Goal: Information Seeking & Learning: Learn about a topic

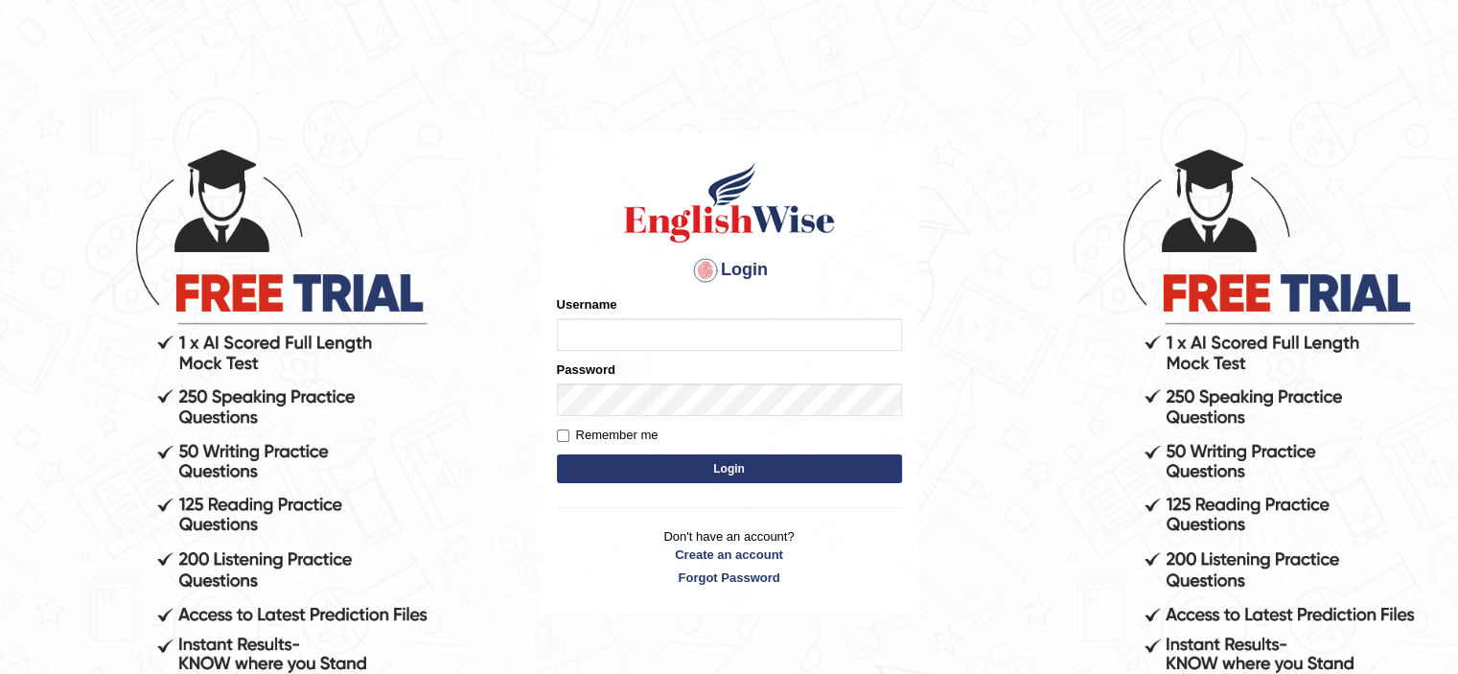
type input "bhuvaneswari_parramatta"
click at [691, 471] on button "Login" at bounding box center [729, 468] width 345 height 29
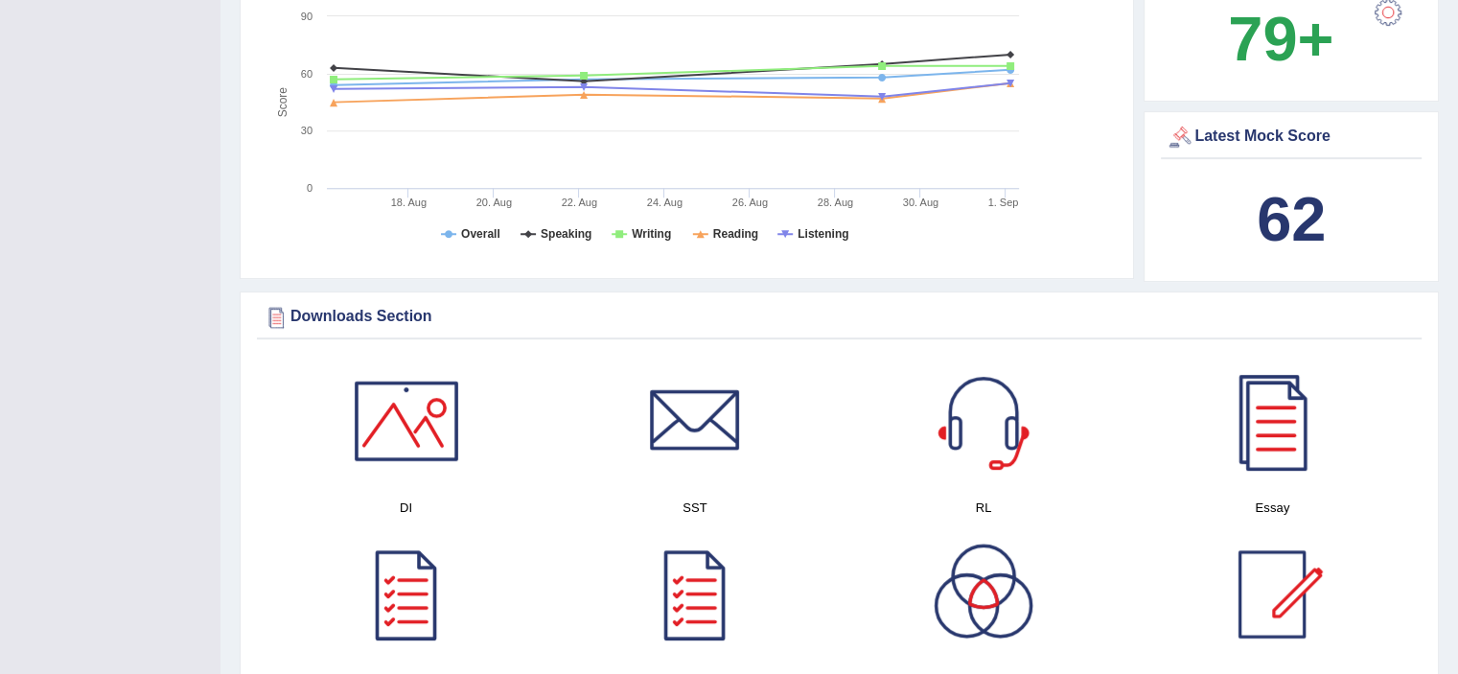
scroll to position [821, 0]
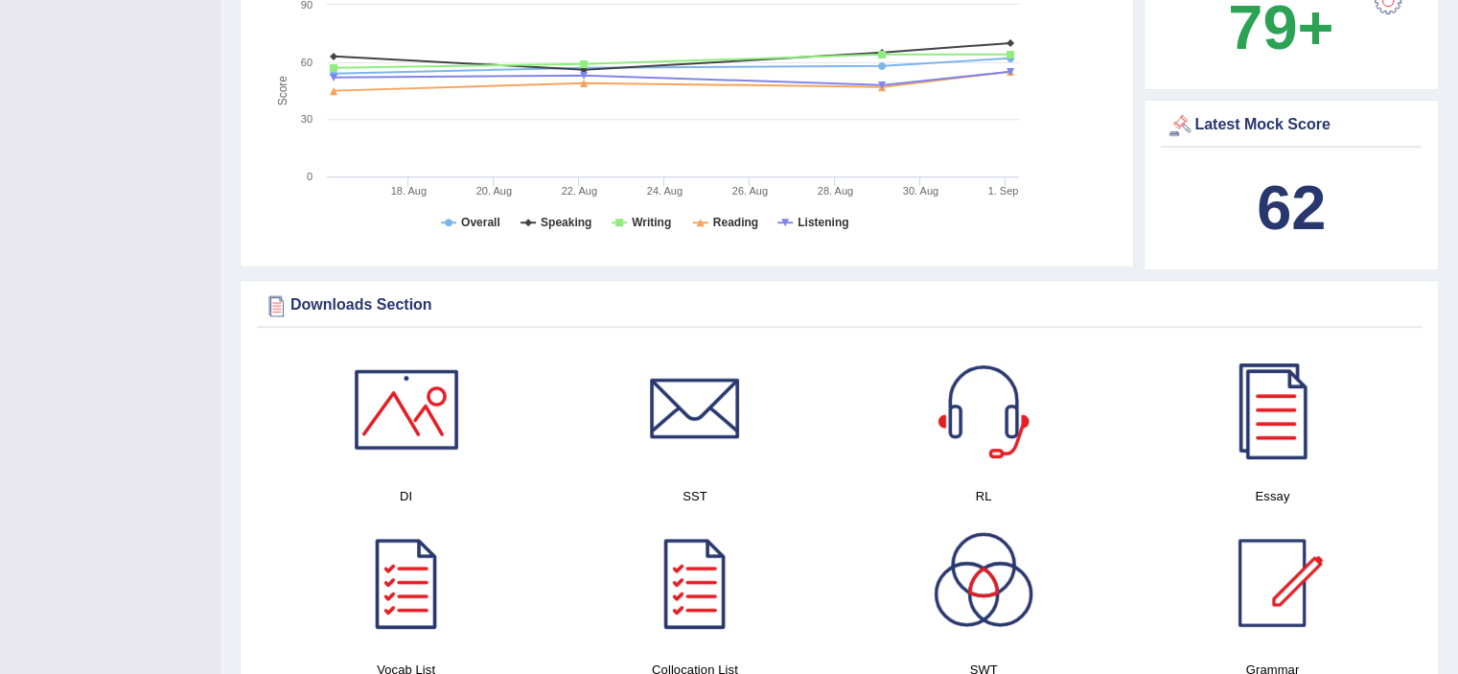
click at [1311, 221] on b "62" at bounding box center [1291, 208] width 69 height 70
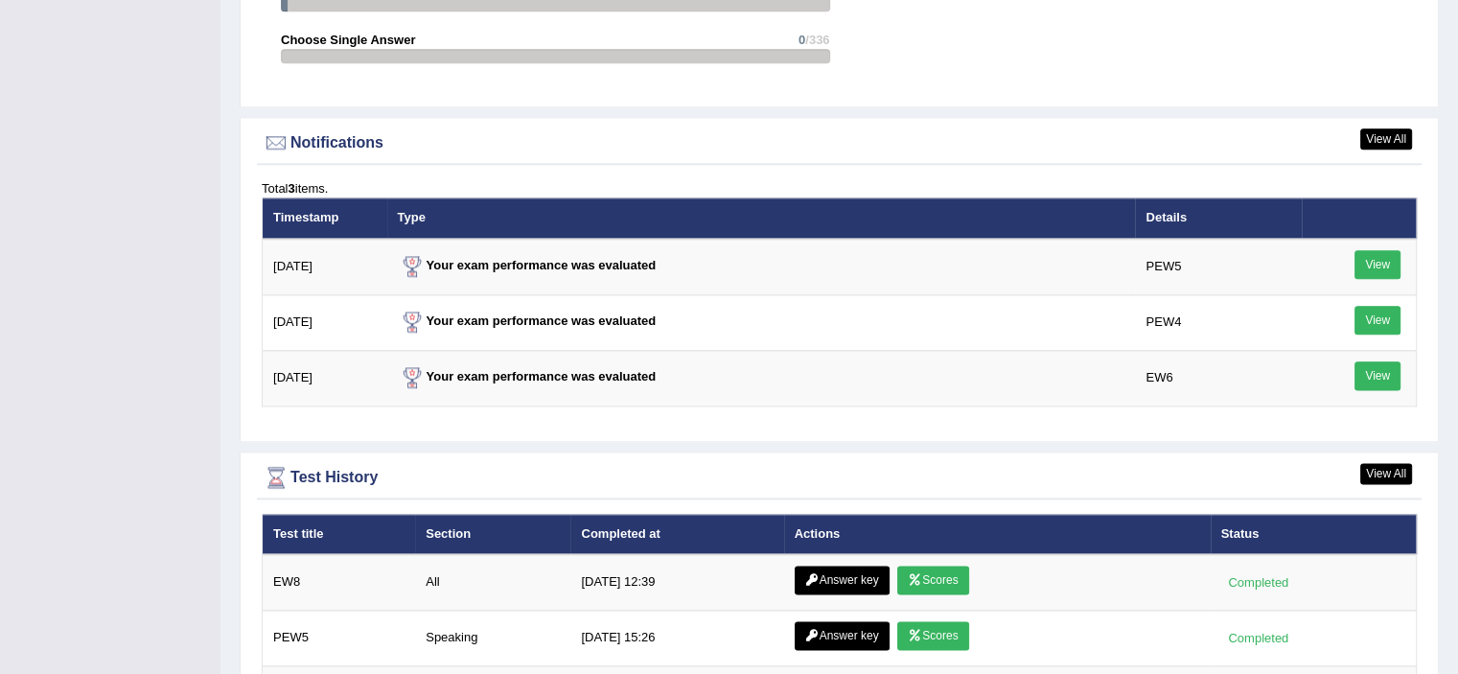
scroll to position [2757, 0]
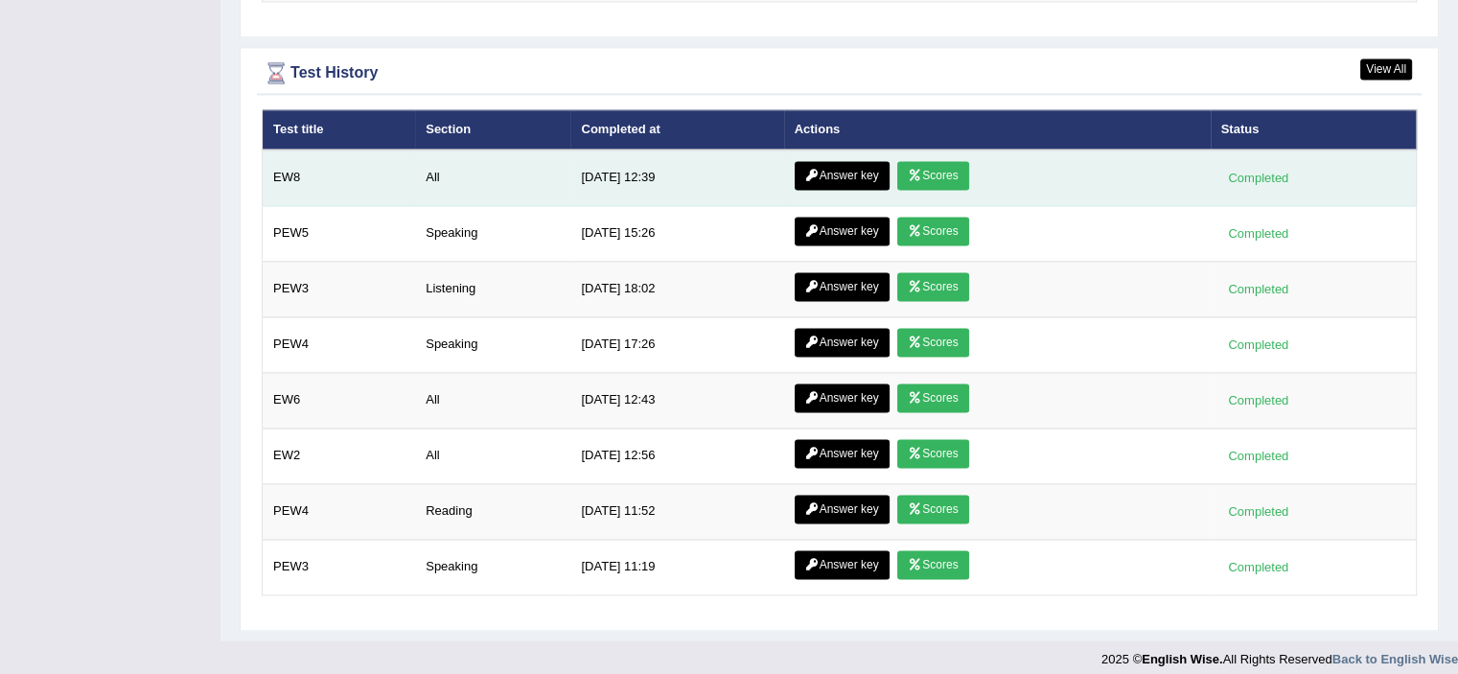
click at [847, 161] on link "Answer key" at bounding box center [842, 175] width 95 height 29
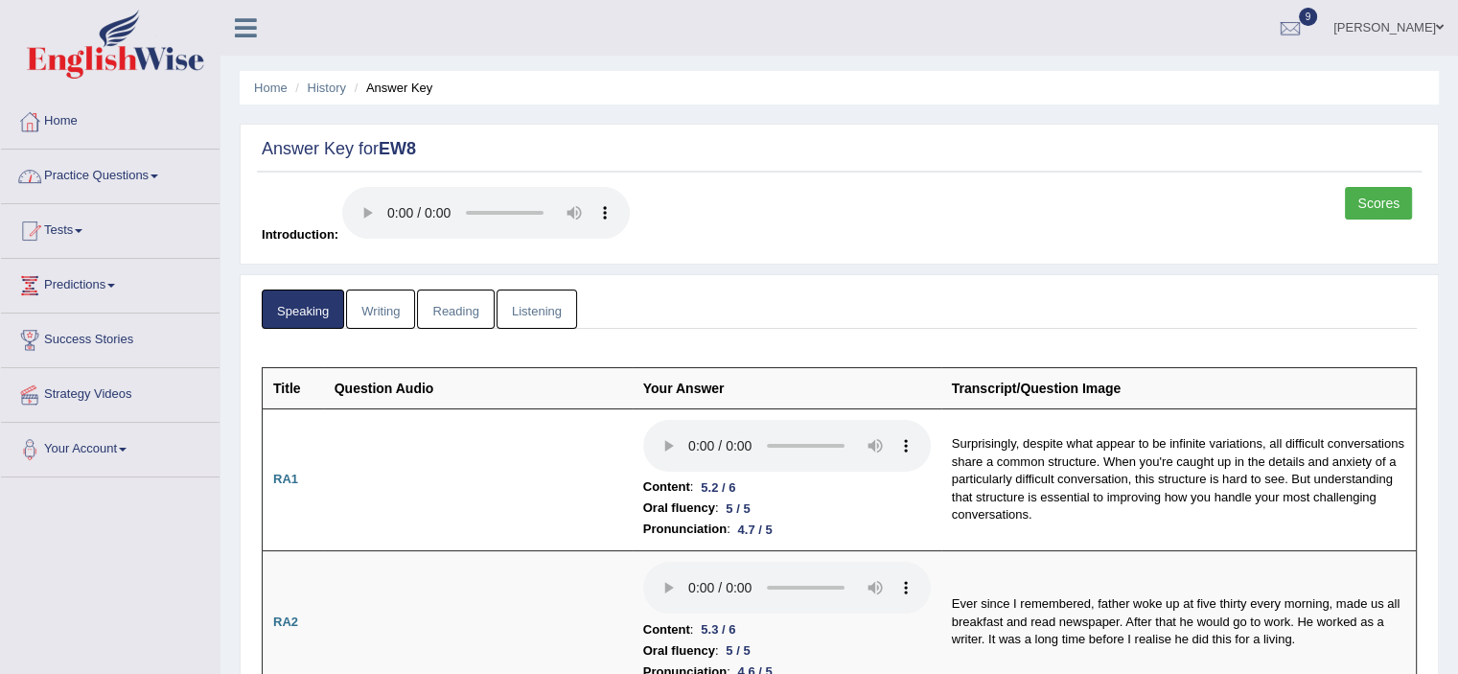
click at [59, 168] on link "Practice Questions" at bounding box center [110, 174] width 219 height 48
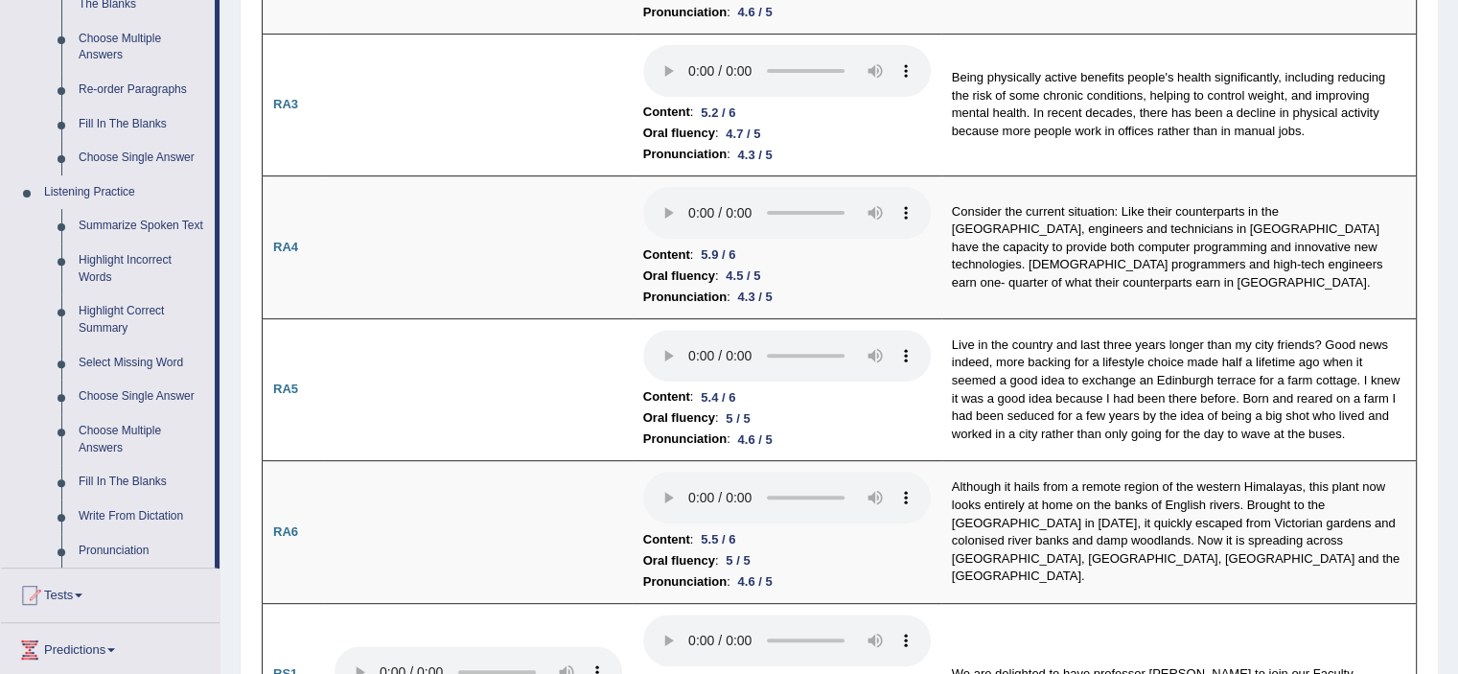
scroll to position [652, 0]
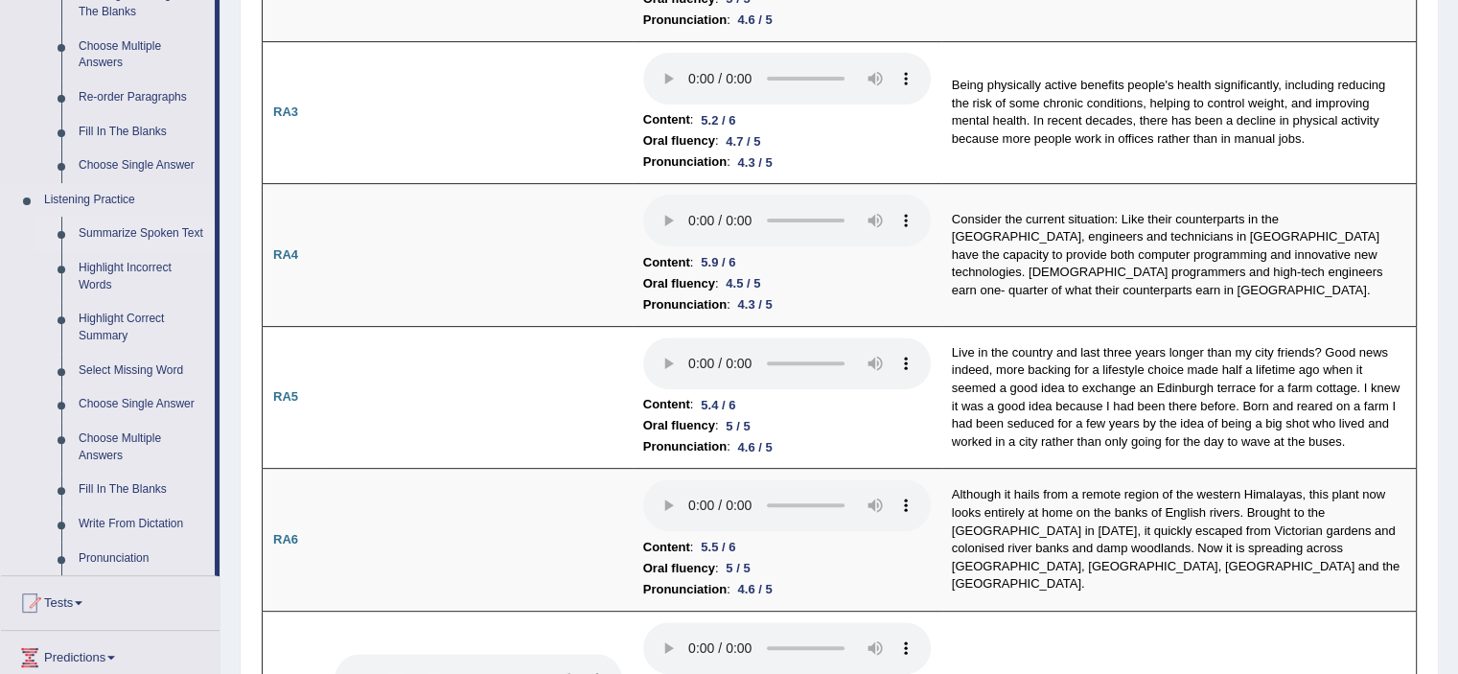
click at [173, 237] on link "Summarize Spoken Text" at bounding box center [142, 234] width 145 height 35
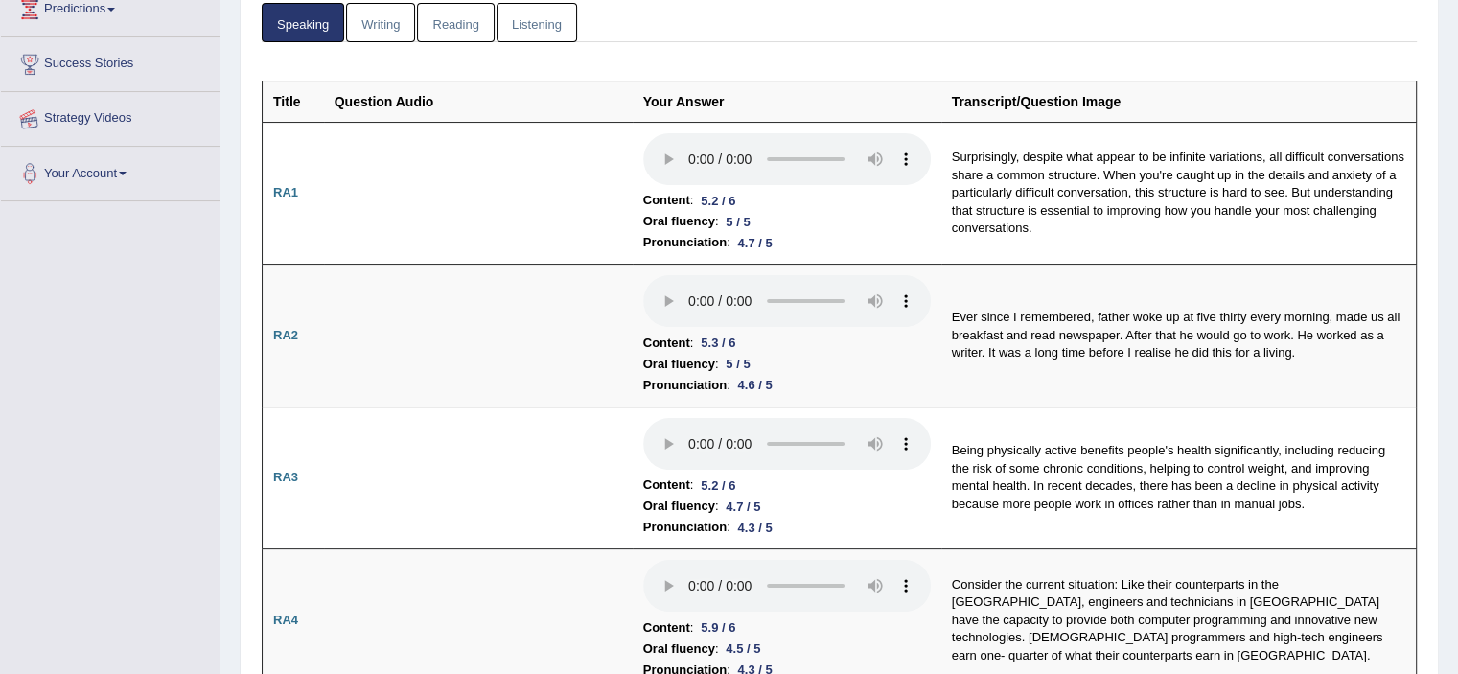
scroll to position [490, 0]
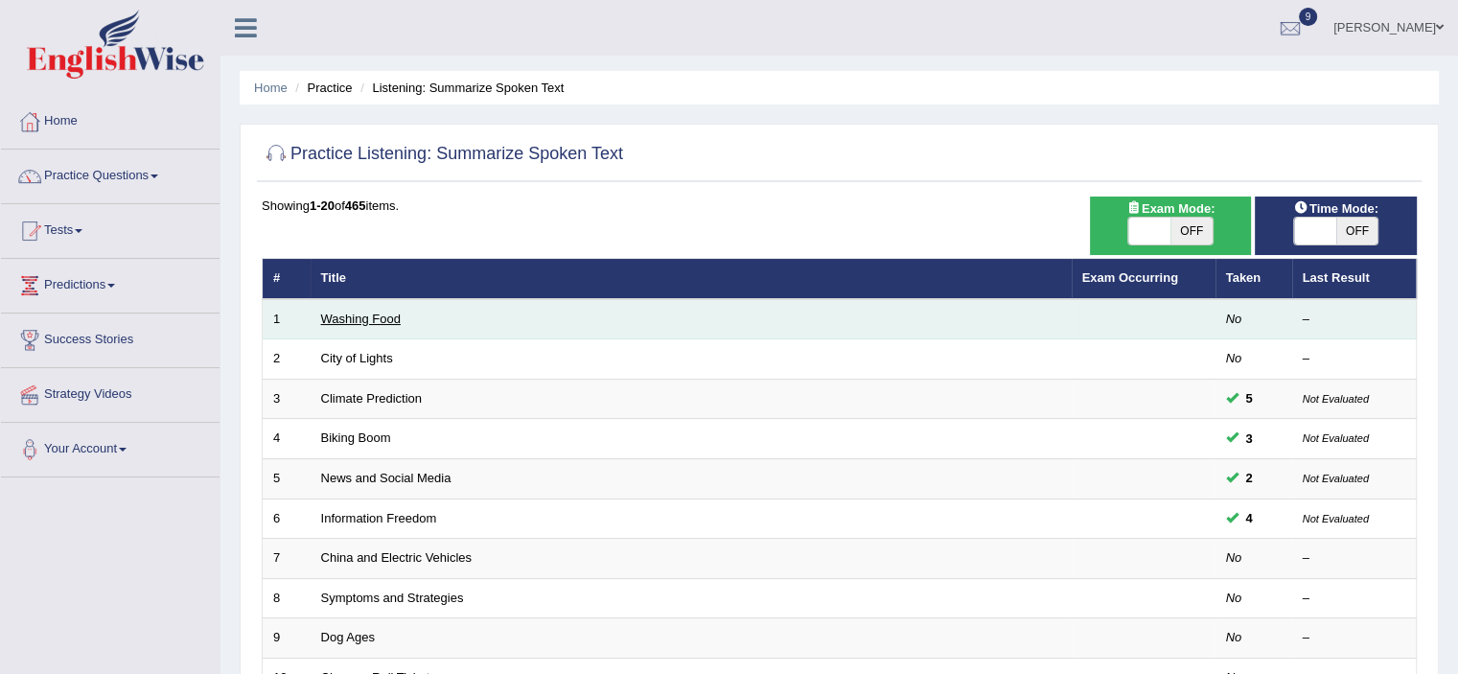
click at [377, 313] on link "Washing Food" at bounding box center [361, 319] width 80 height 14
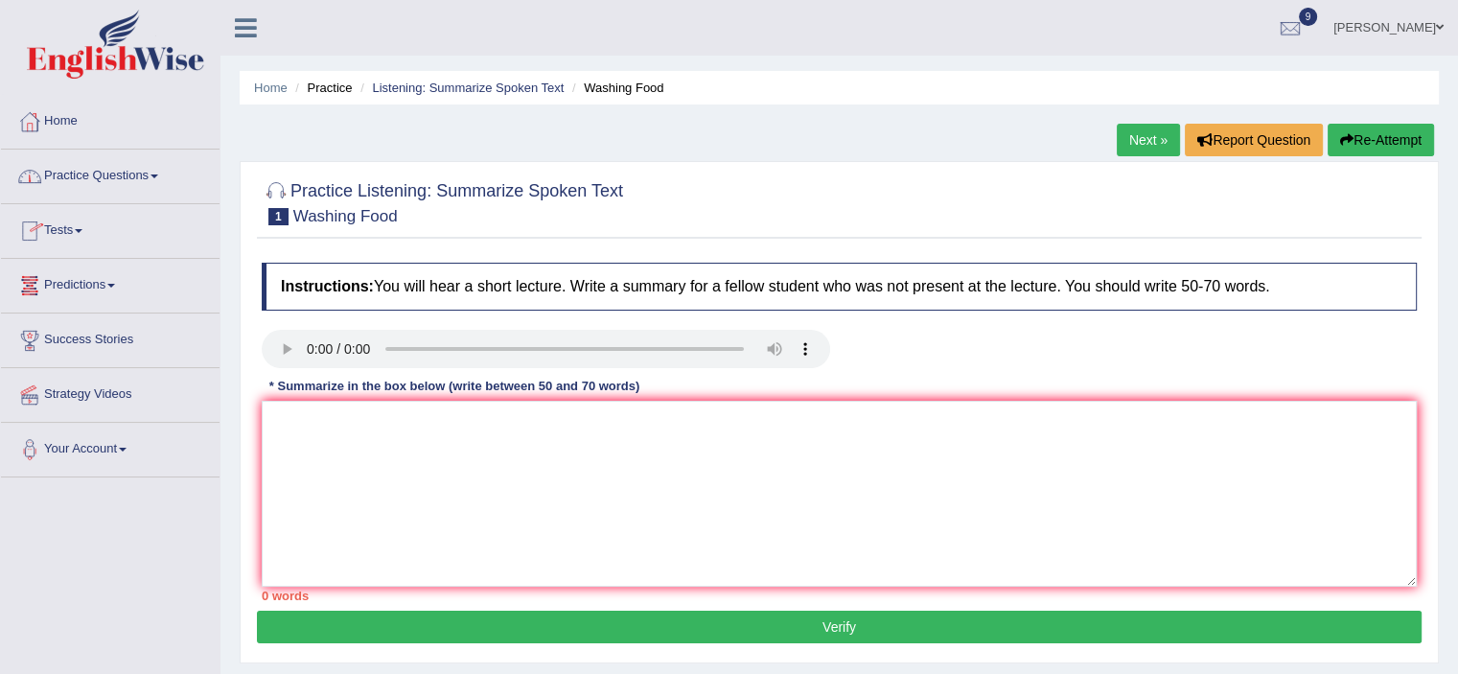
click at [156, 171] on link "Practice Questions" at bounding box center [110, 174] width 219 height 48
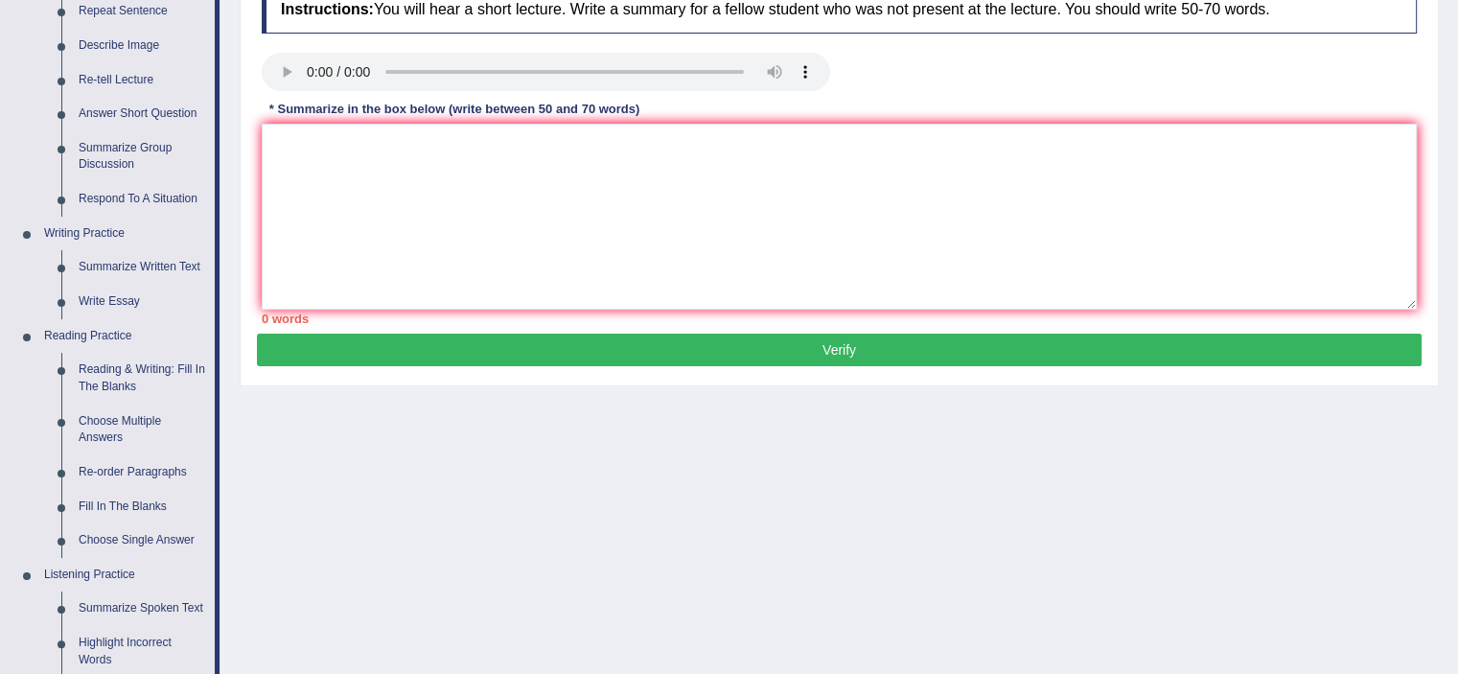
scroll to position [263, 0]
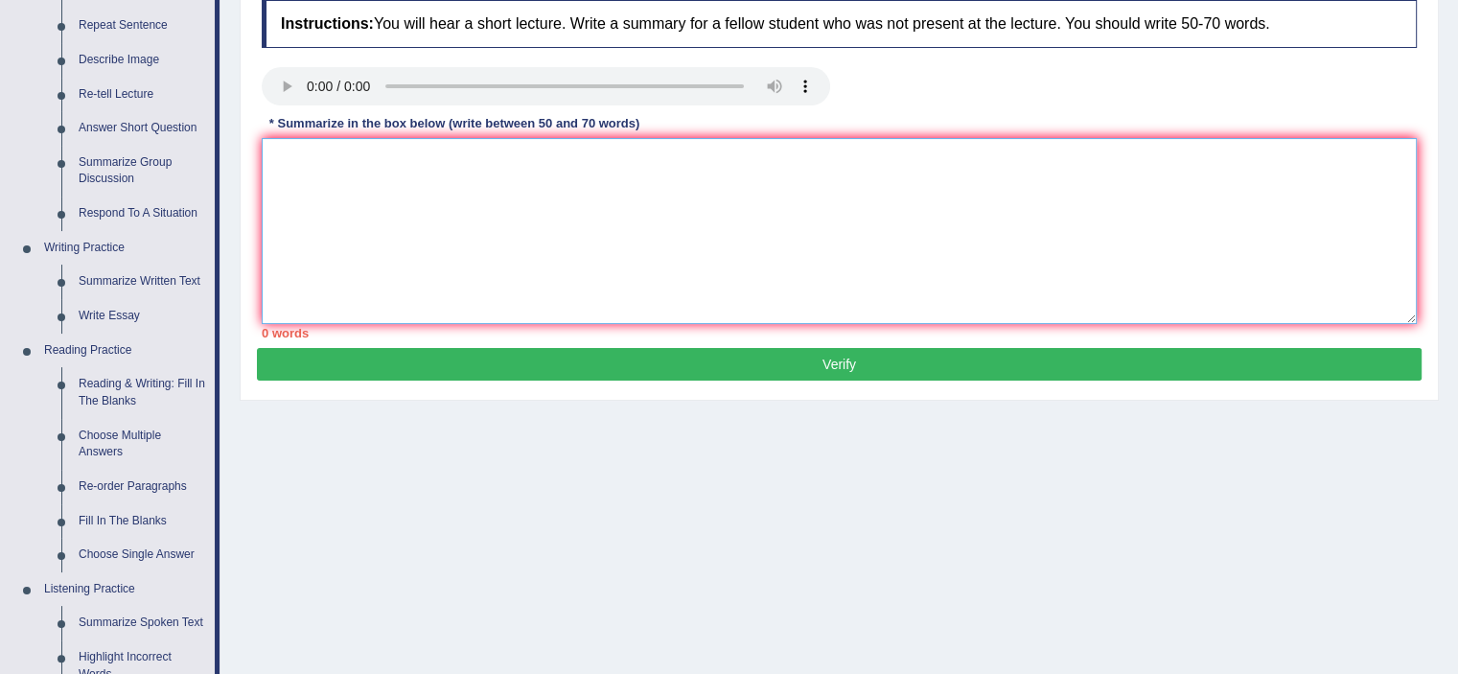
click at [298, 157] on textarea at bounding box center [839, 231] width 1155 height 186
click at [541, 162] on textarea "The lecture was centered on " Food Safety "" at bounding box center [839, 231] width 1155 height 186
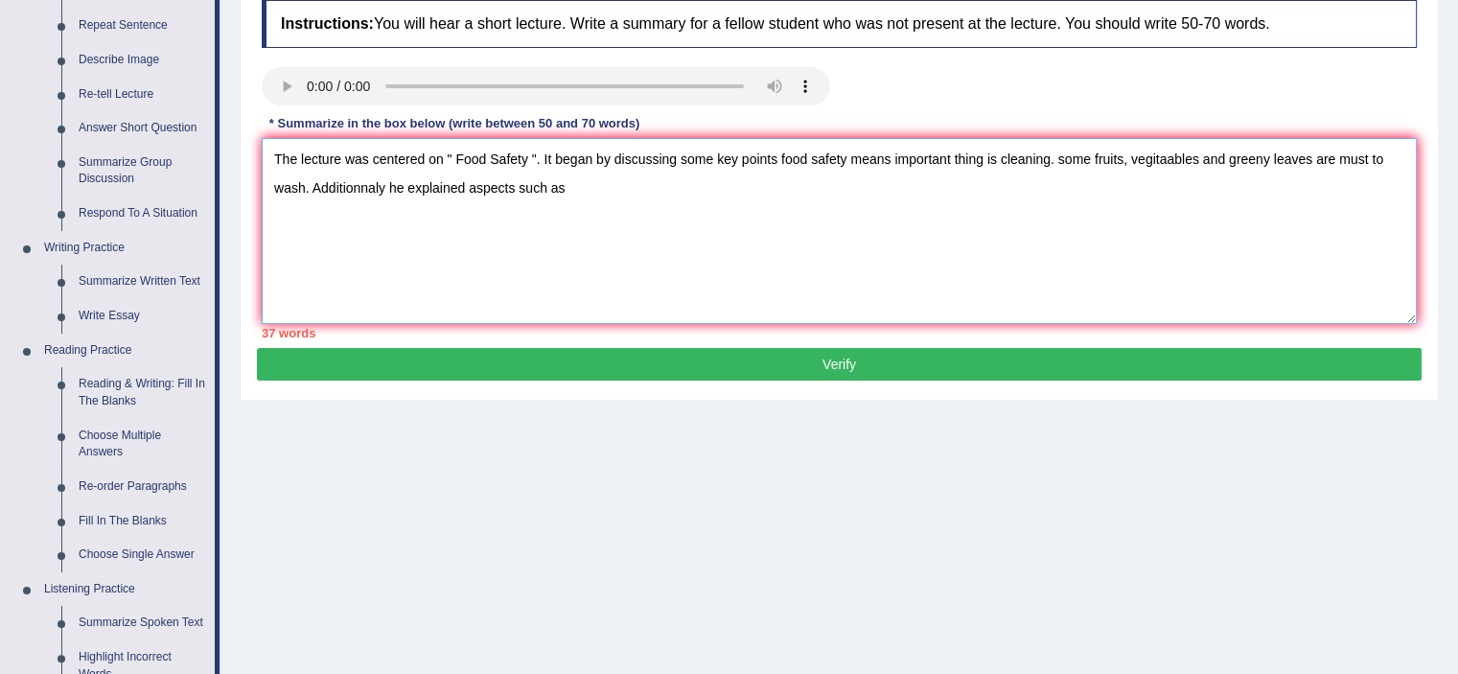
click at [302, 183] on textarea "The lecture was centered on " Food Safety ". It began by discussing some key po…" at bounding box center [839, 231] width 1155 height 186
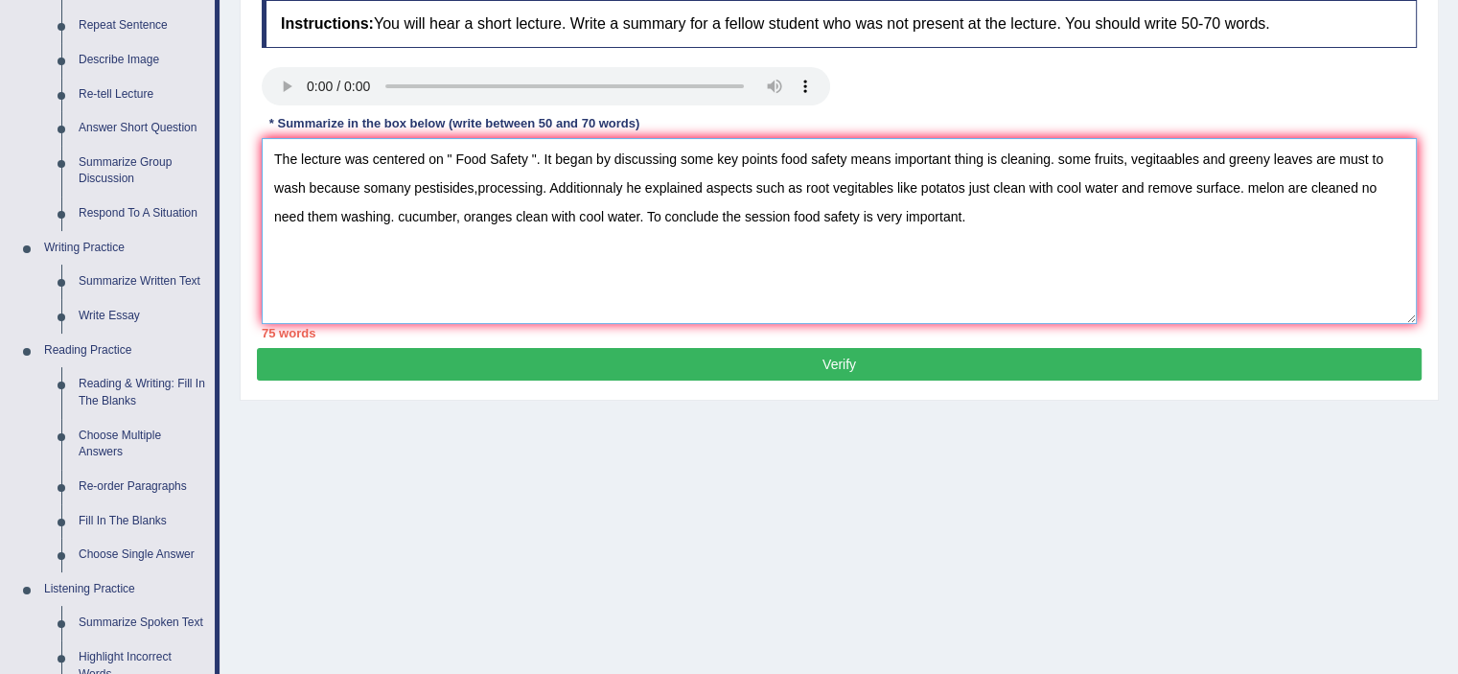
type textarea "The lecture was centered on " Food Safety ". It began by discussing some key po…"
click at [729, 363] on button "Verify" at bounding box center [839, 364] width 1165 height 33
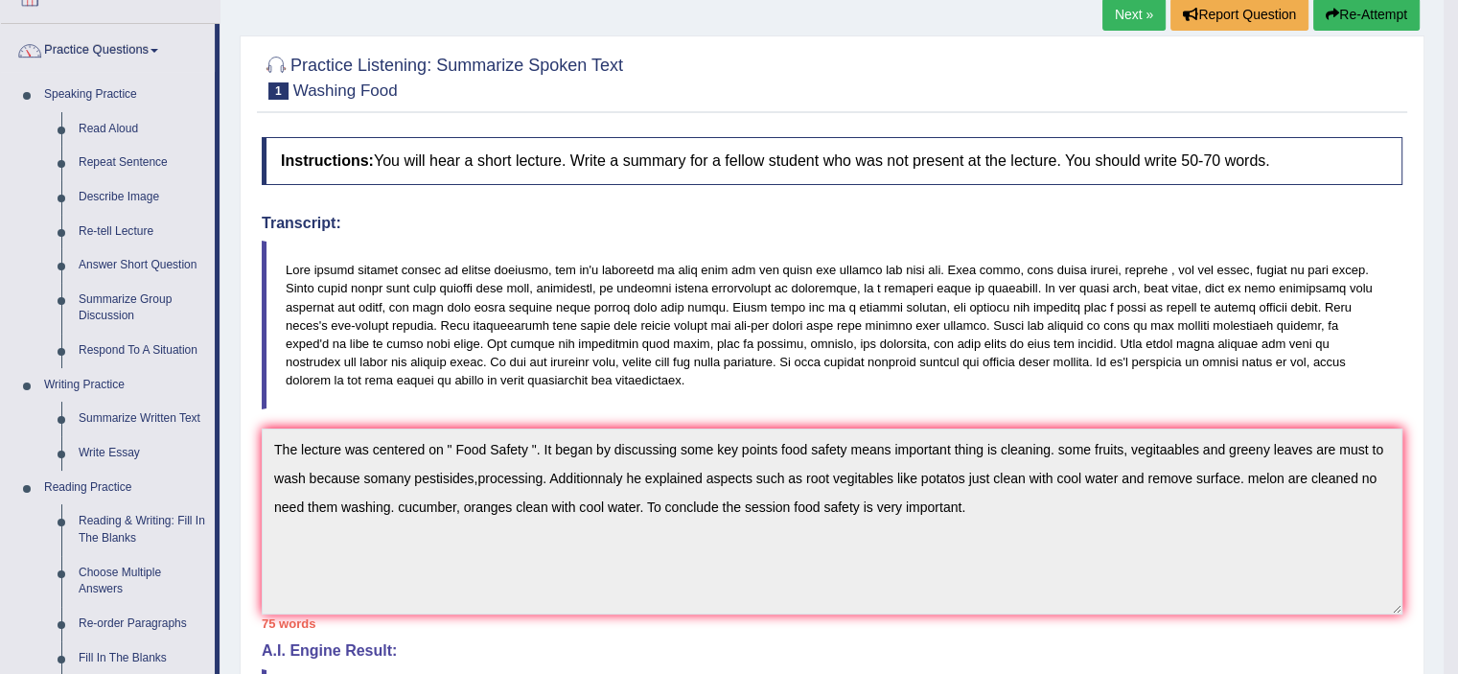
scroll to position [0, 0]
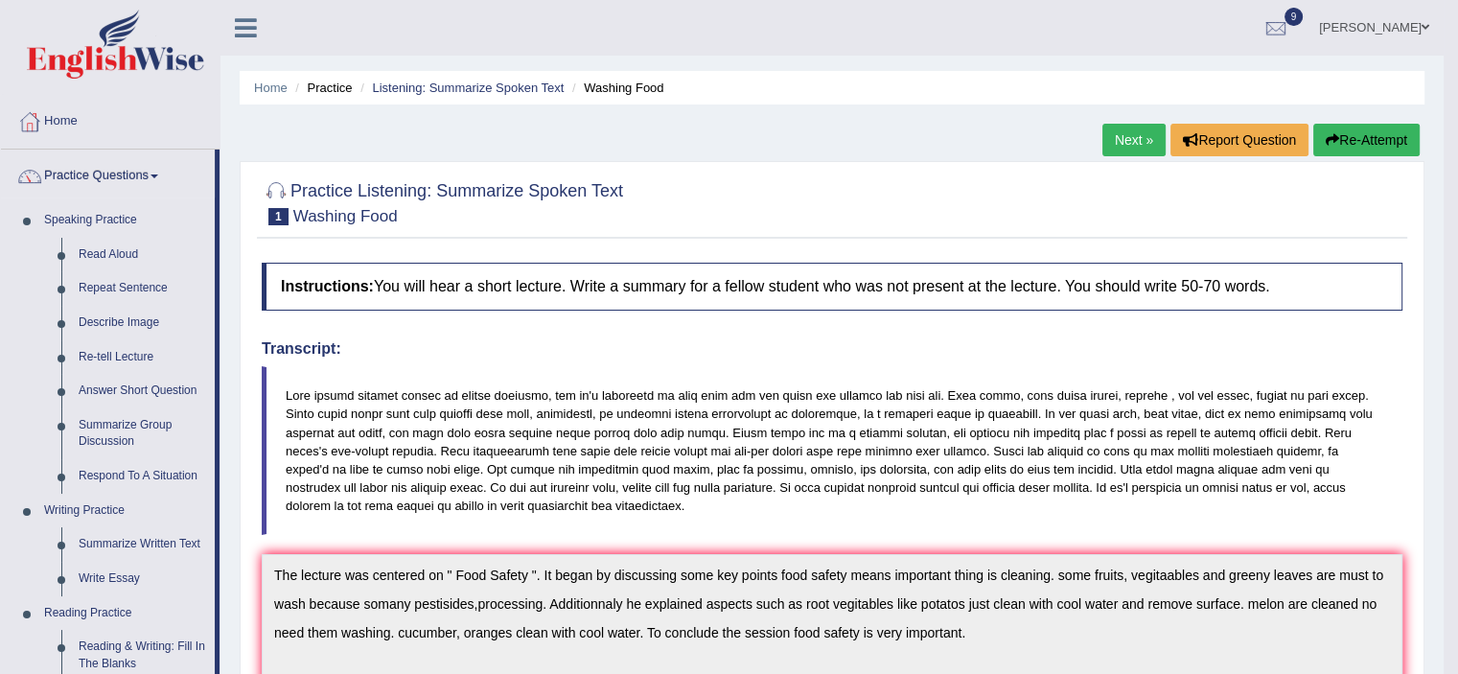
click at [1337, 134] on button "Re-Attempt" at bounding box center [1366, 140] width 106 height 33
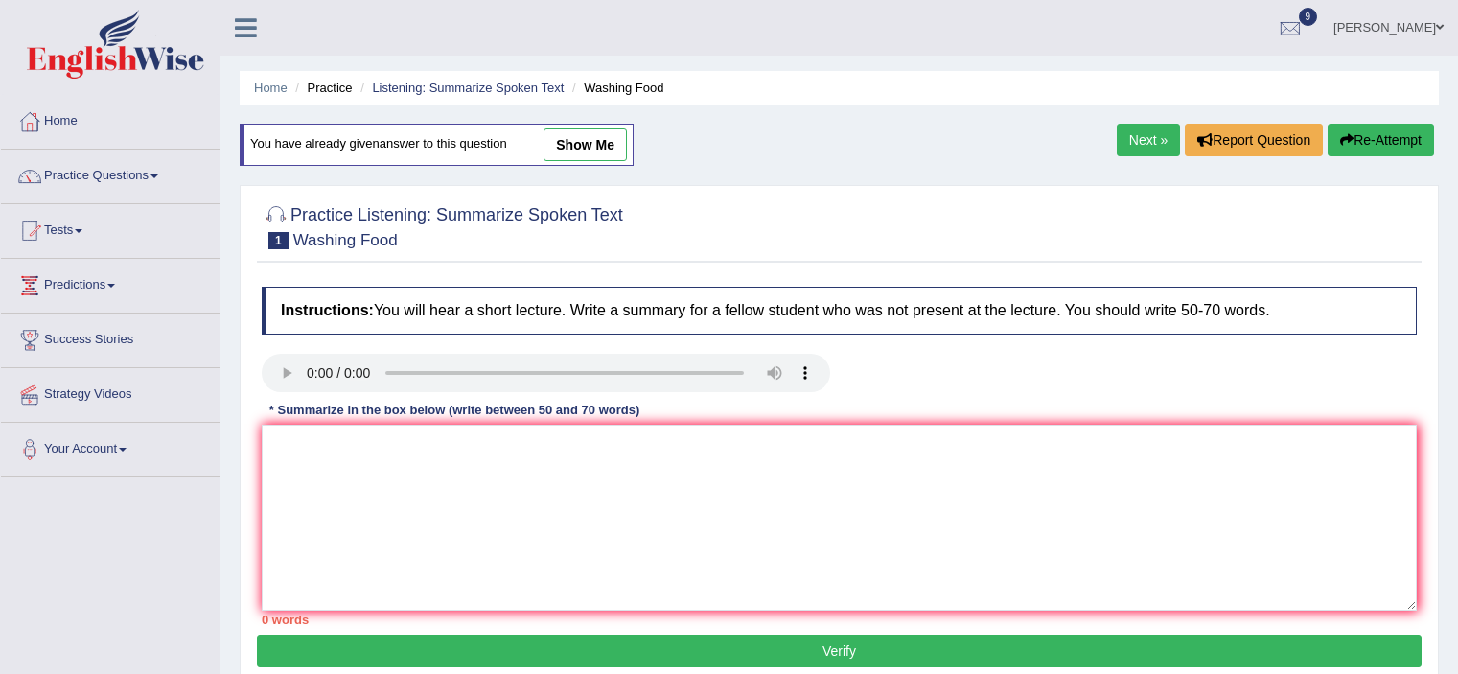
click at [908, 445] on textarea at bounding box center [839, 518] width 1155 height 186
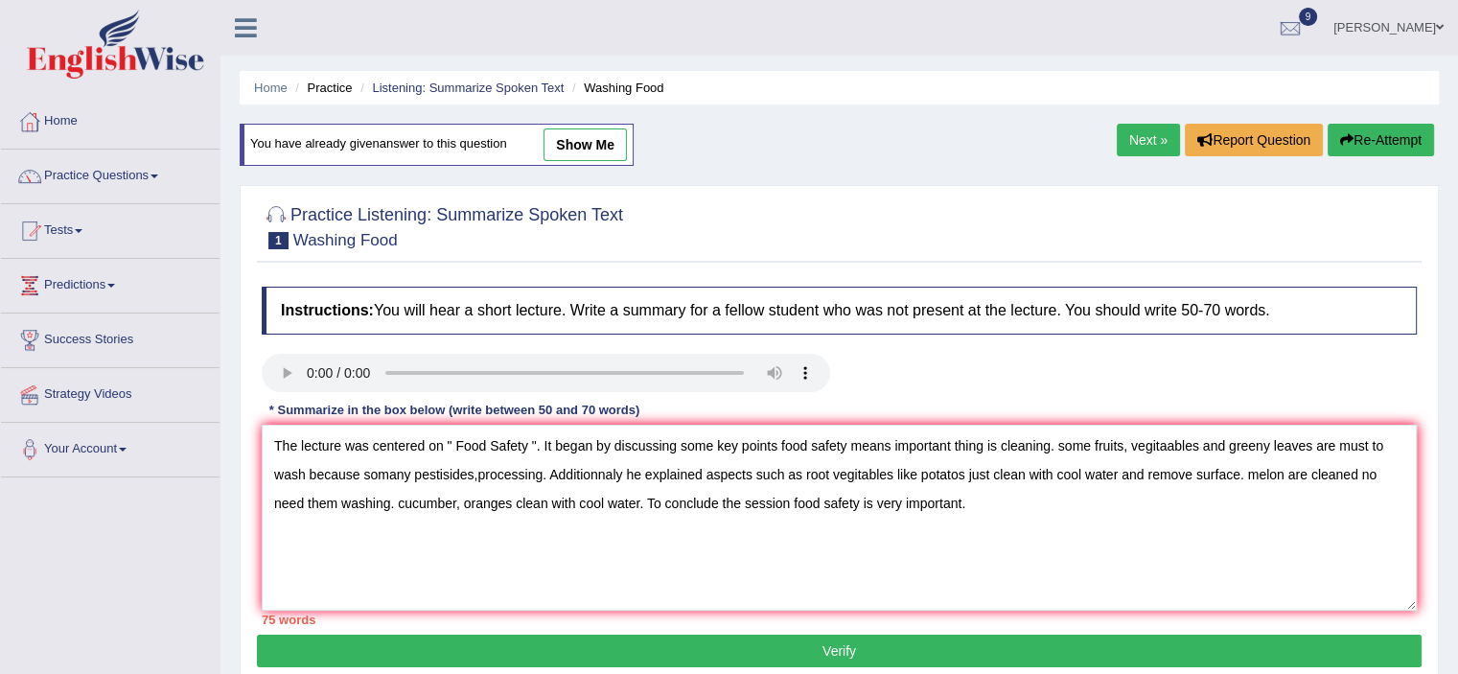
click at [1064, 444] on textarea "The lecture was centered on " Food Safety ". It began by discussing some key po…" at bounding box center [839, 518] width 1155 height 186
click at [550, 470] on textarea "The lecture was centered on " Food Safety ". It began by discussing some key po…" at bounding box center [839, 518] width 1155 height 186
click at [606, 472] on textarea "The lecture was centered on " Food Safety ". It began by discussing some key po…" at bounding box center [839, 518] width 1155 height 186
click at [609, 472] on textarea "The lecture was centered on " Food Safety ". It began by discussing some key po…" at bounding box center [839, 518] width 1155 height 186
click at [1254, 472] on textarea "The lecture was centered on " Food Safety ". It began by discussing some key po…" at bounding box center [839, 518] width 1155 height 186
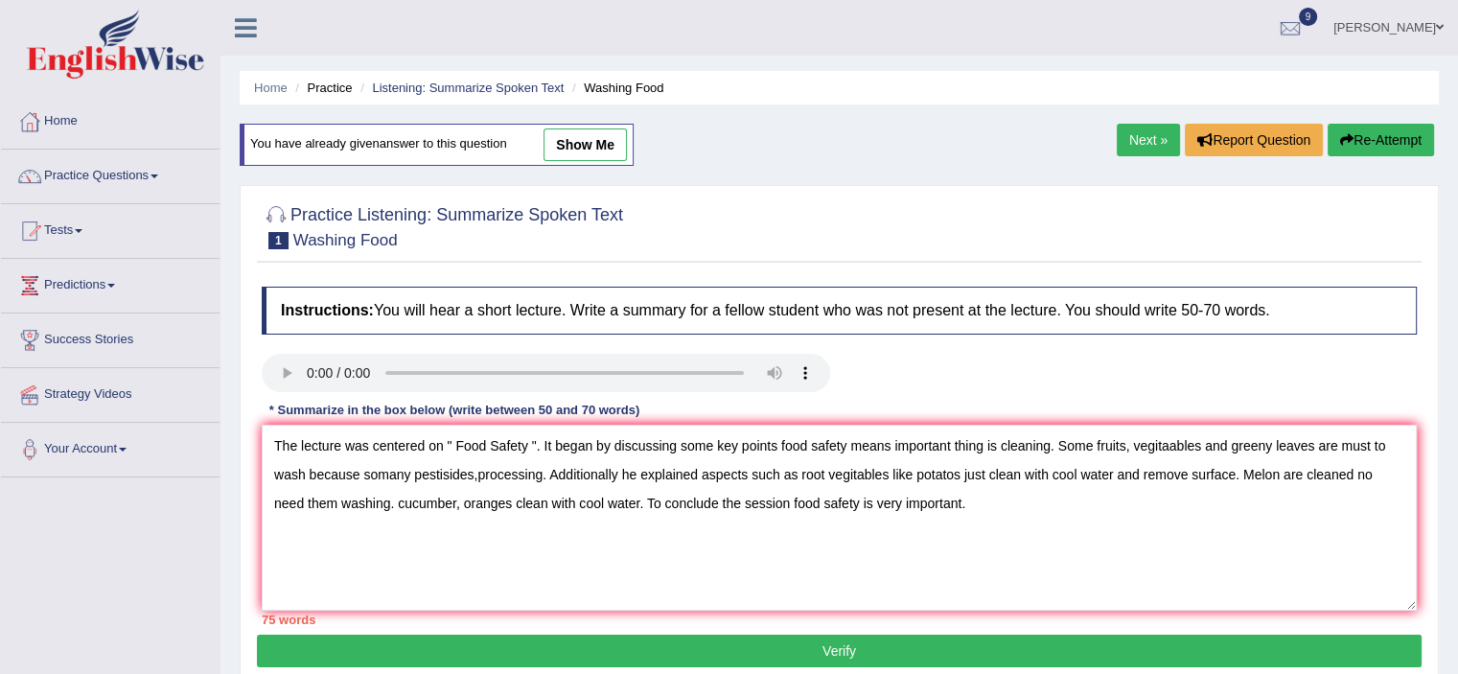
click at [406, 501] on textarea "The lecture was centered on " Food Safety ". It began by discussing some key po…" at bounding box center [839, 518] width 1155 height 186
type textarea "The lecture was centered on " Food Safety ". It began by discussing some key po…"
click at [790, 647] on button "Verify" at bounding box center [839, 651] width 1165 height 33
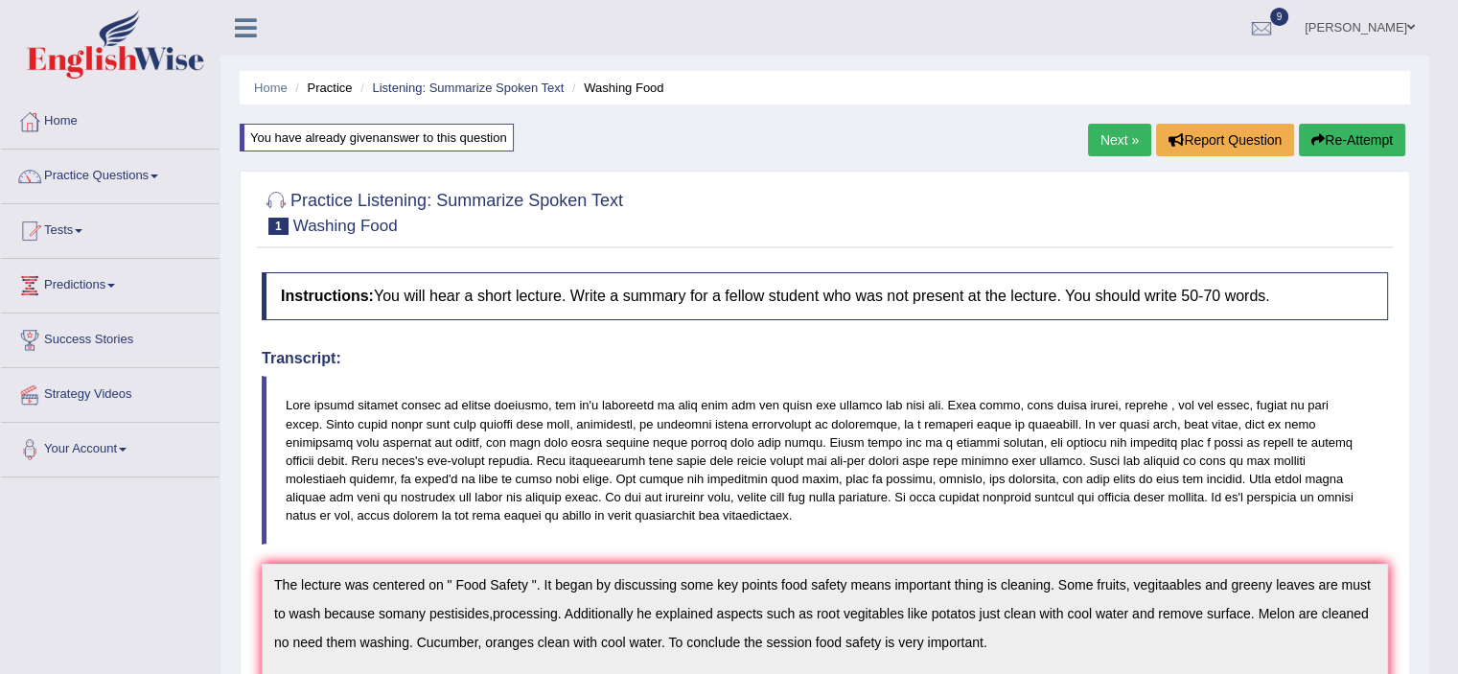
drag, startPoint x: 1465, startPoint y: 356, endPoint x: 1472, endPoint y: 314, distance: 41.8
click at [1381, 138] on button "Re-Attempt" at bounding box center [1352, 140] width 106 height 33
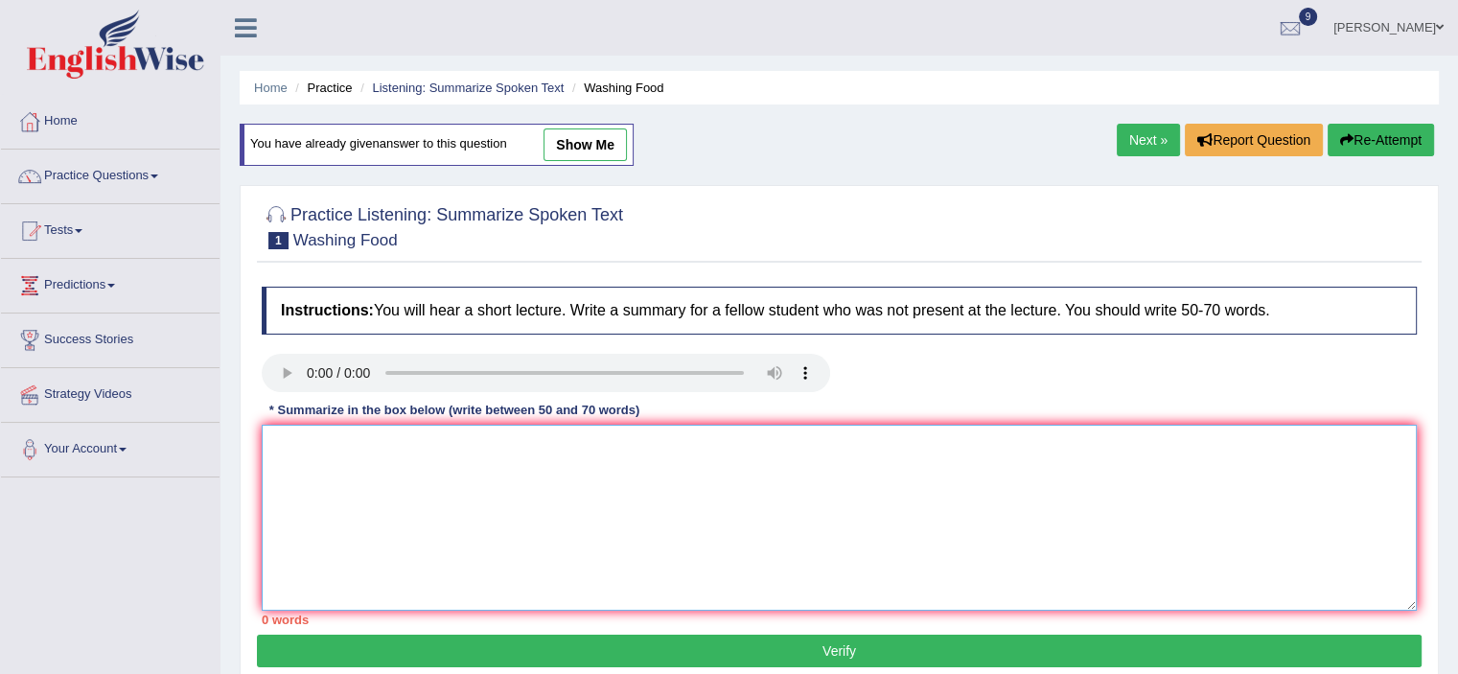
click at [809, 458] on textarea at bounding box center [839, 518] width 1155 height 186
paste textarea "The lecture was centered on " Food Safety ". It began by discussing some key po…"
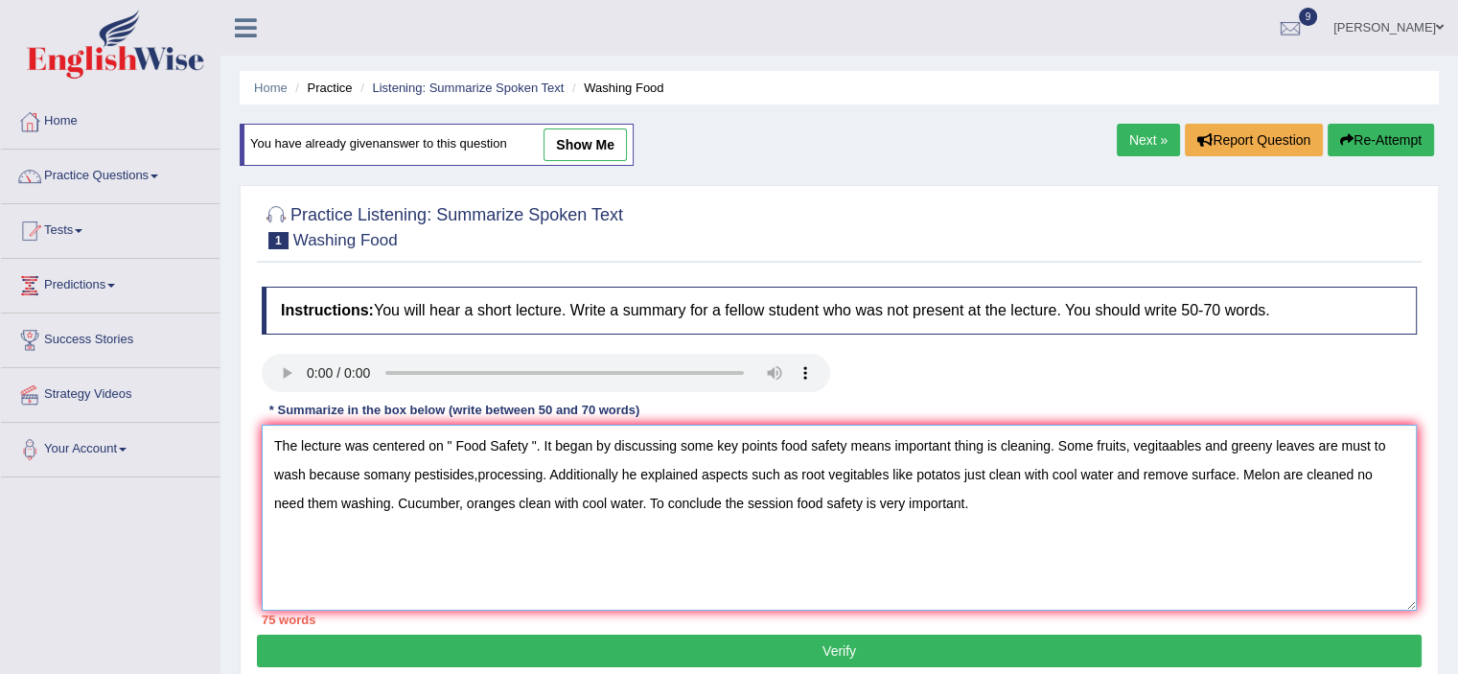
click at [445, 444] on textarea "The lecture was centered on " Food Safety ". It began by discussing some key po…" at bounding box center [839, 518] width 1155 height 186
click at [452, 443] on textarea "The lecture was centered on " Food Safety ". It began by discussing some key po…" at bounding box center [839, 518] width 1155 height 186
click at [535, 446] on textarea "The lecture was centered on "Food Safety ". It began by discussing some key poi…" at bounding box center [839, 518] width 1155 height 186
click at [619, 472] on textarea "The lecture was centered on "Food Safety." It began by discussing some key poin…" at bounding box center [839, 518] width 1155 height 186
type textarea "The lecture was centered on "Food Safety." It began by discussing some key poin…"
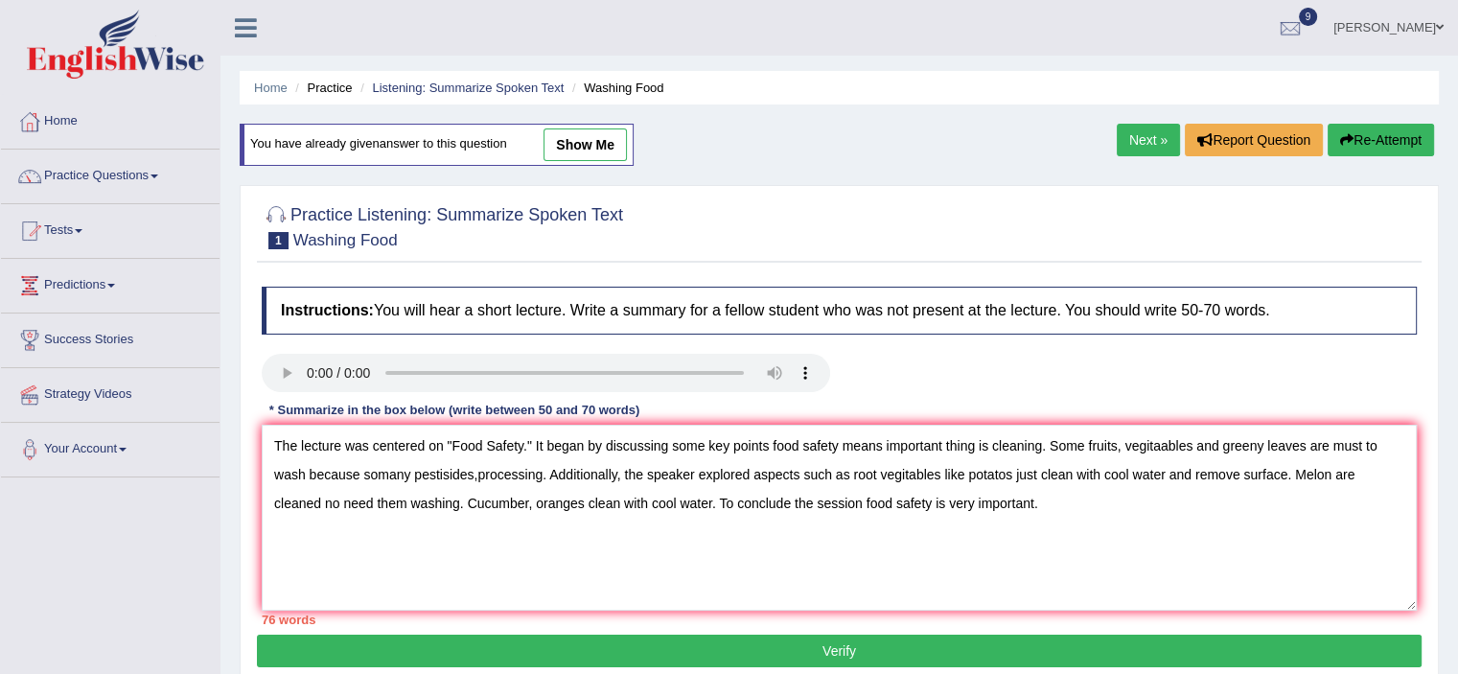
click at [803, 650] on button "Verify" at bounding box center [839, 651] width 1165 height 33
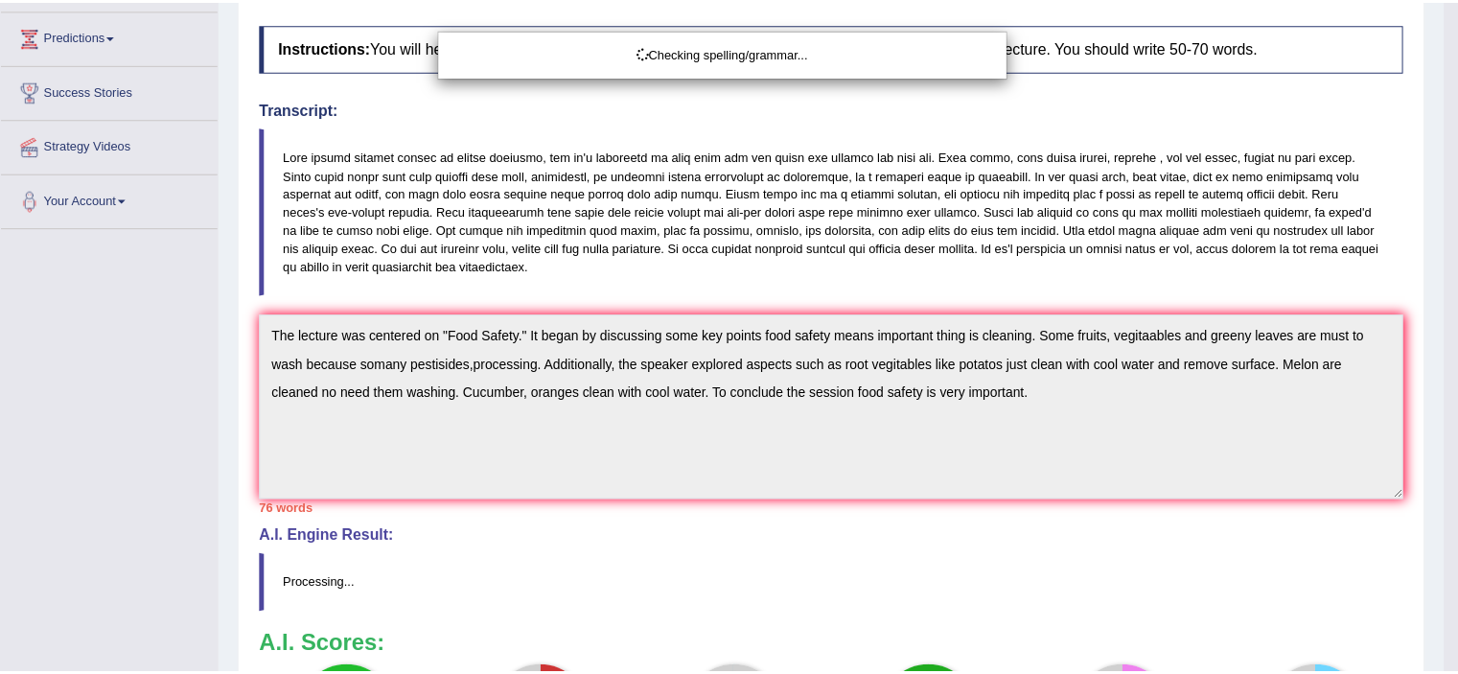
scroll to position [268, 0]
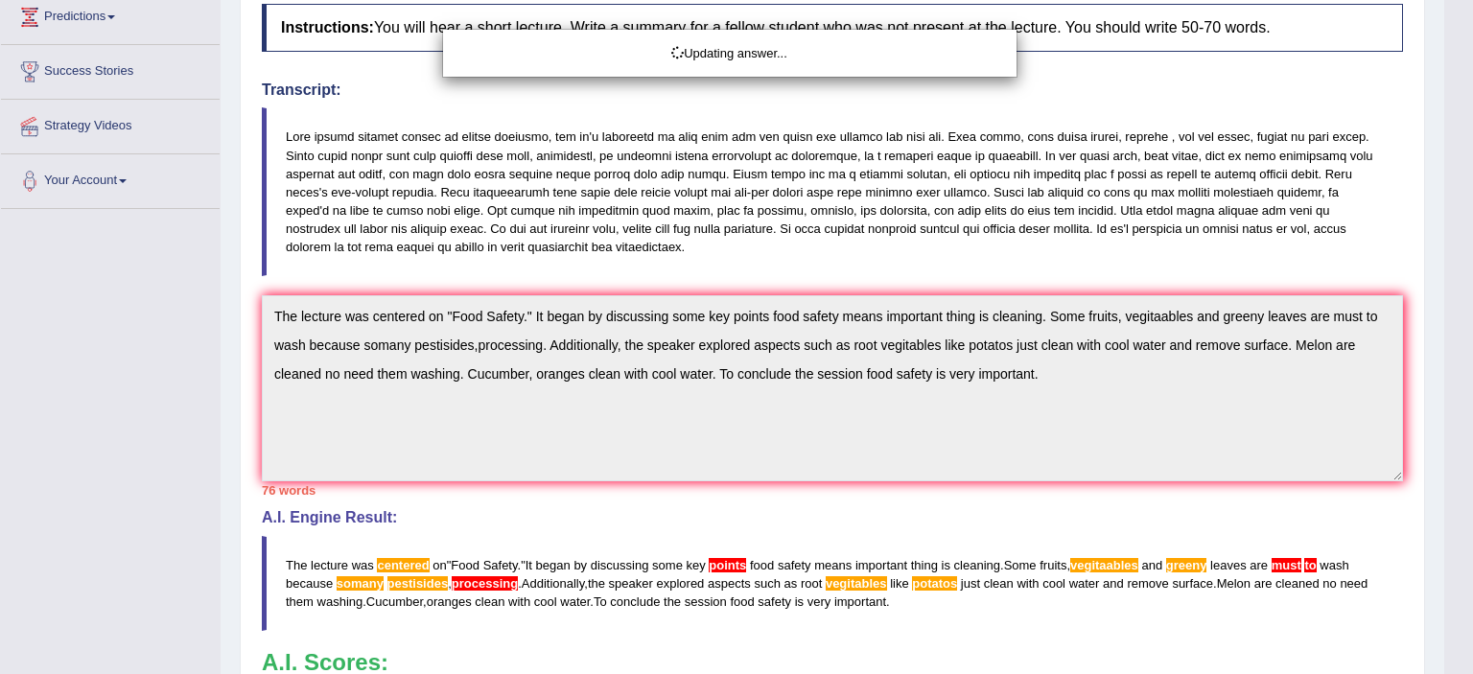
drag, startPoint x: 1462, startPoint y: 241, endPoint x: 1450, endPoint y: 459, distance: 218.9
click at [1450, 406] on html "Toggle navigation Home Practice Questions Speaking Practice Read Aloud Repeat S…" at bounding box center [736, 69] width 1473 height 674
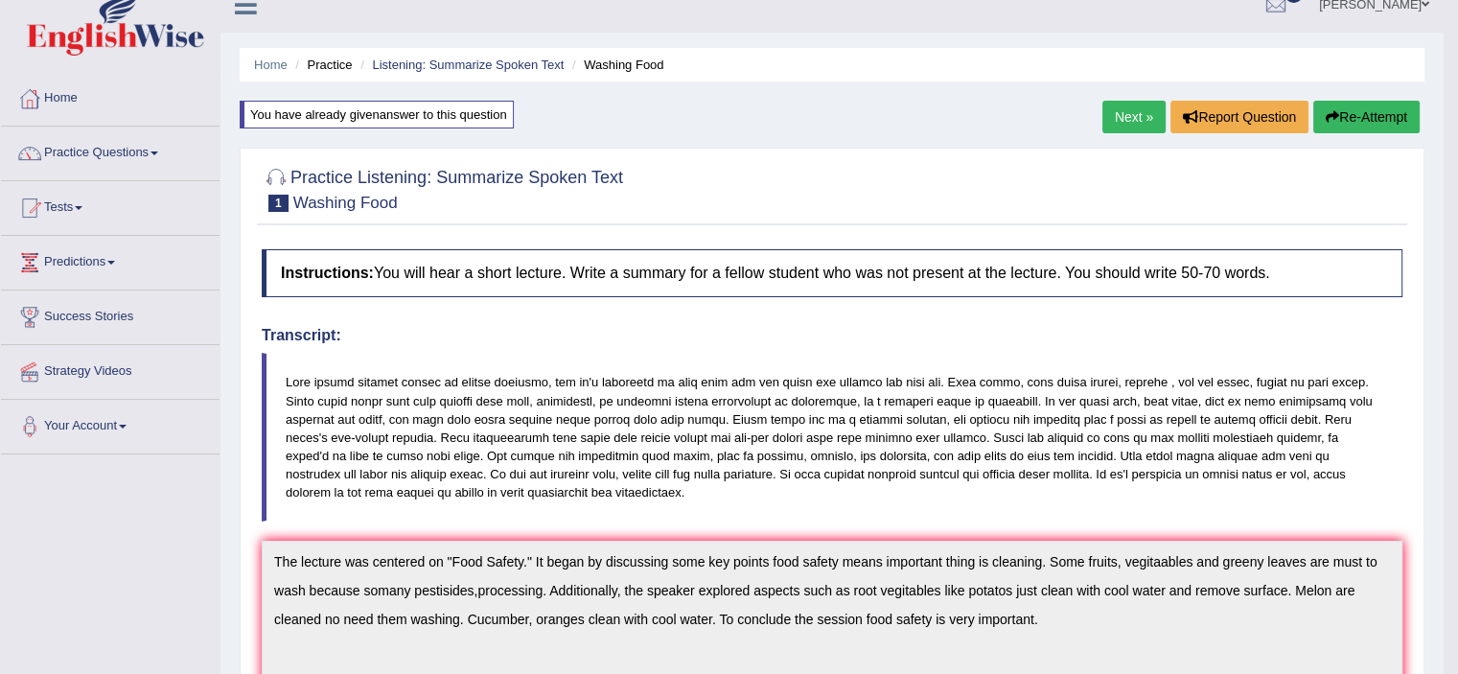
scroll to position [0, 0]
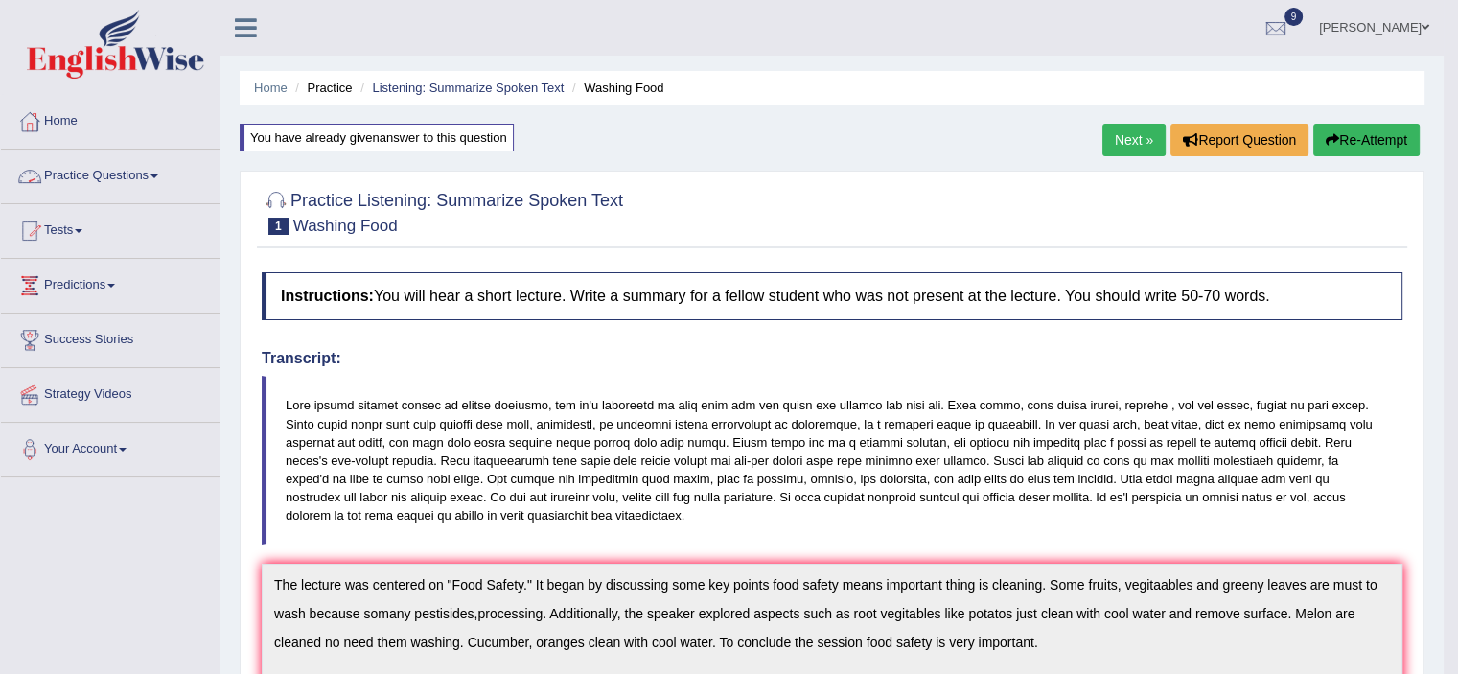
click at [159, 172] on link "Practice Questions" at bounding box center [110, 174] width 219 height 48
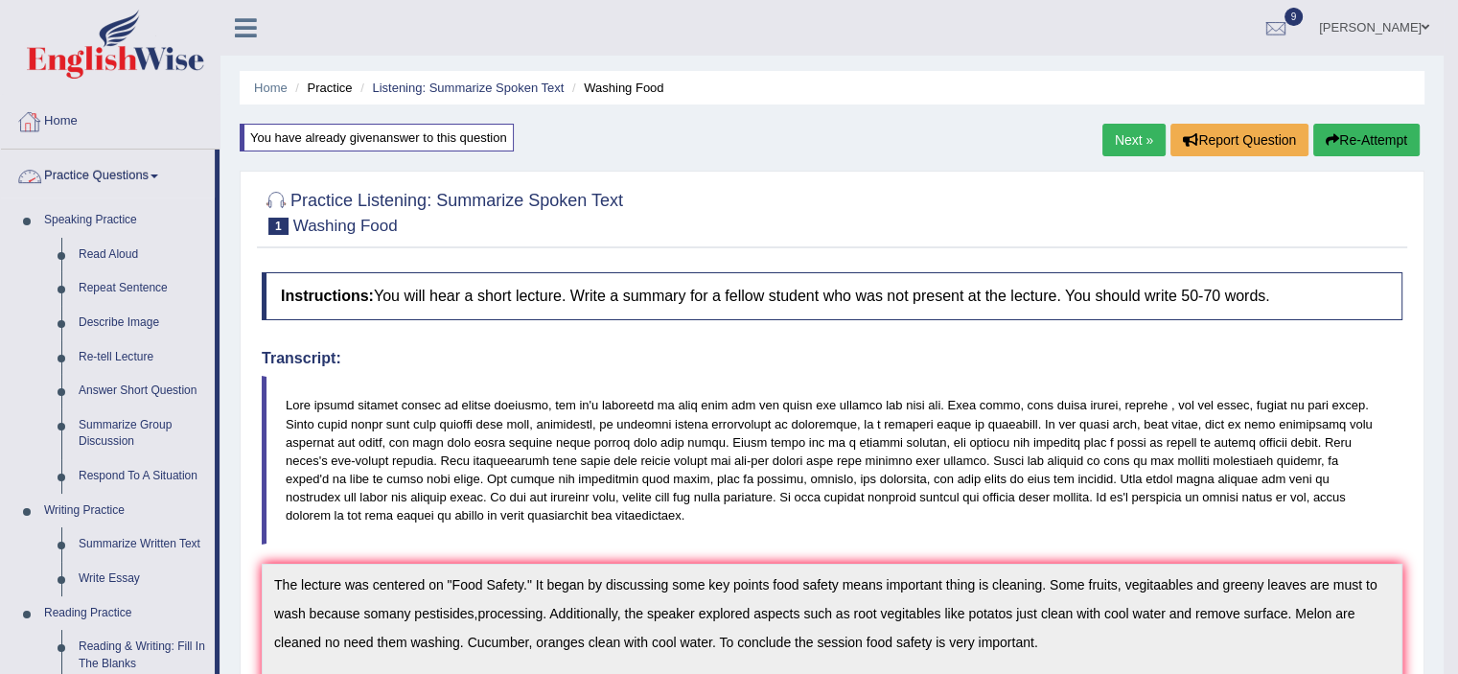
click at [72, 125] on link "Home" at bounding box center [110, 119] width 219 height 48
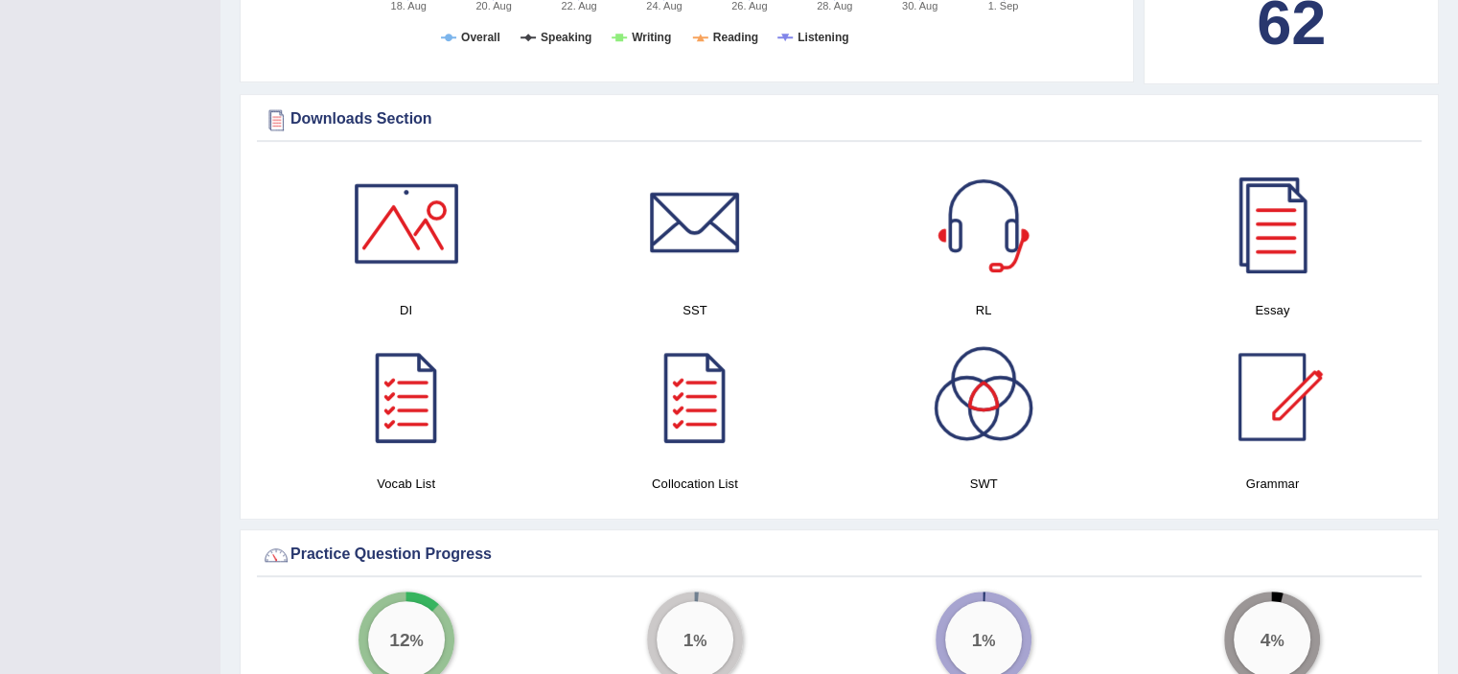
scroll to position [1090, 0]
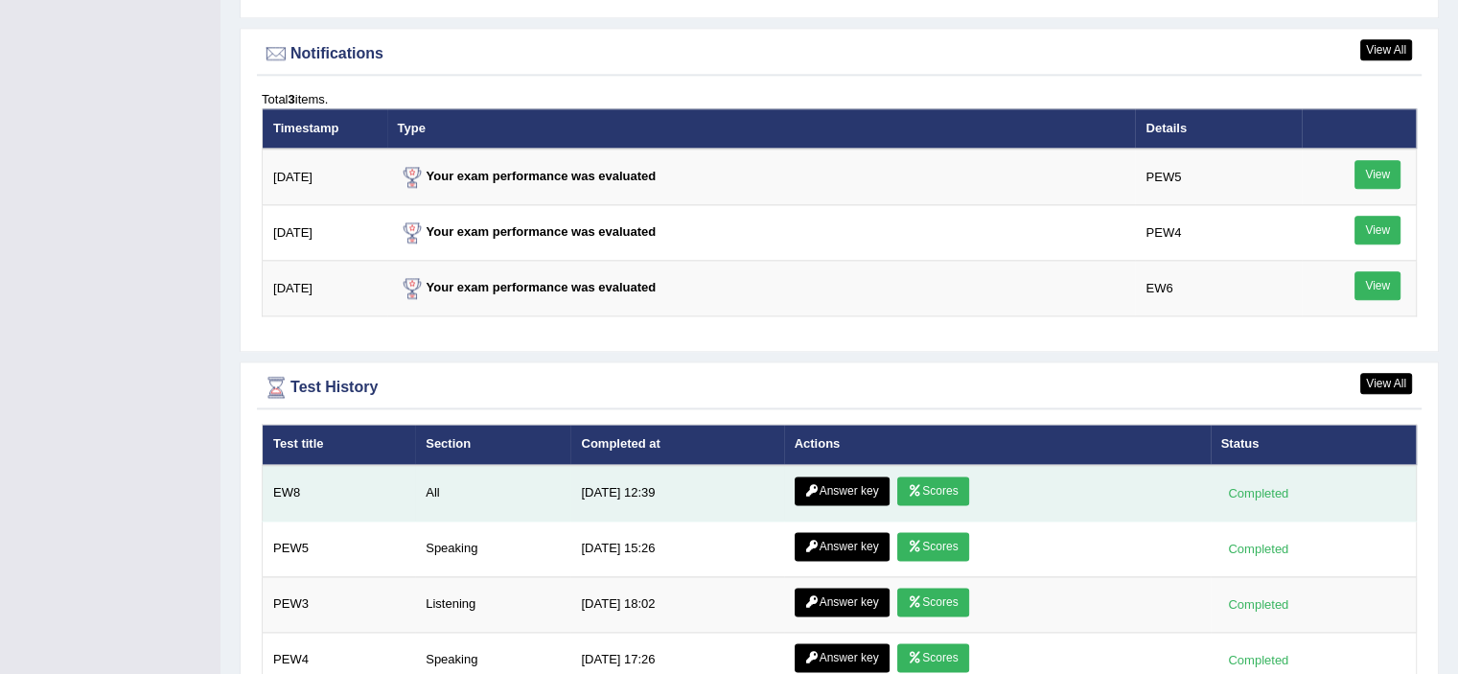
click at [838, 481] on link "Answer key" at bounding box center [842, 490] width 95 height 29
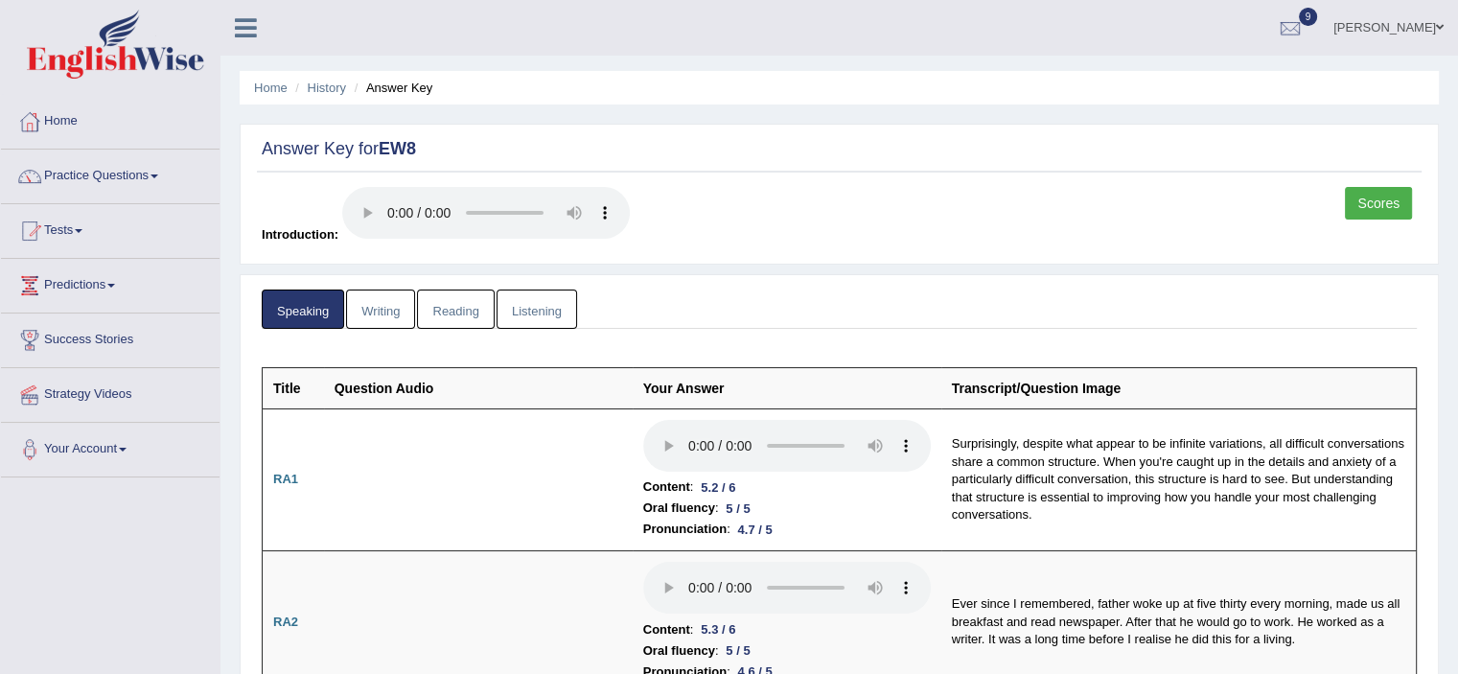
click at [387, 316] on link "Writing" at bounding box center [380, 309] width 69 height 39
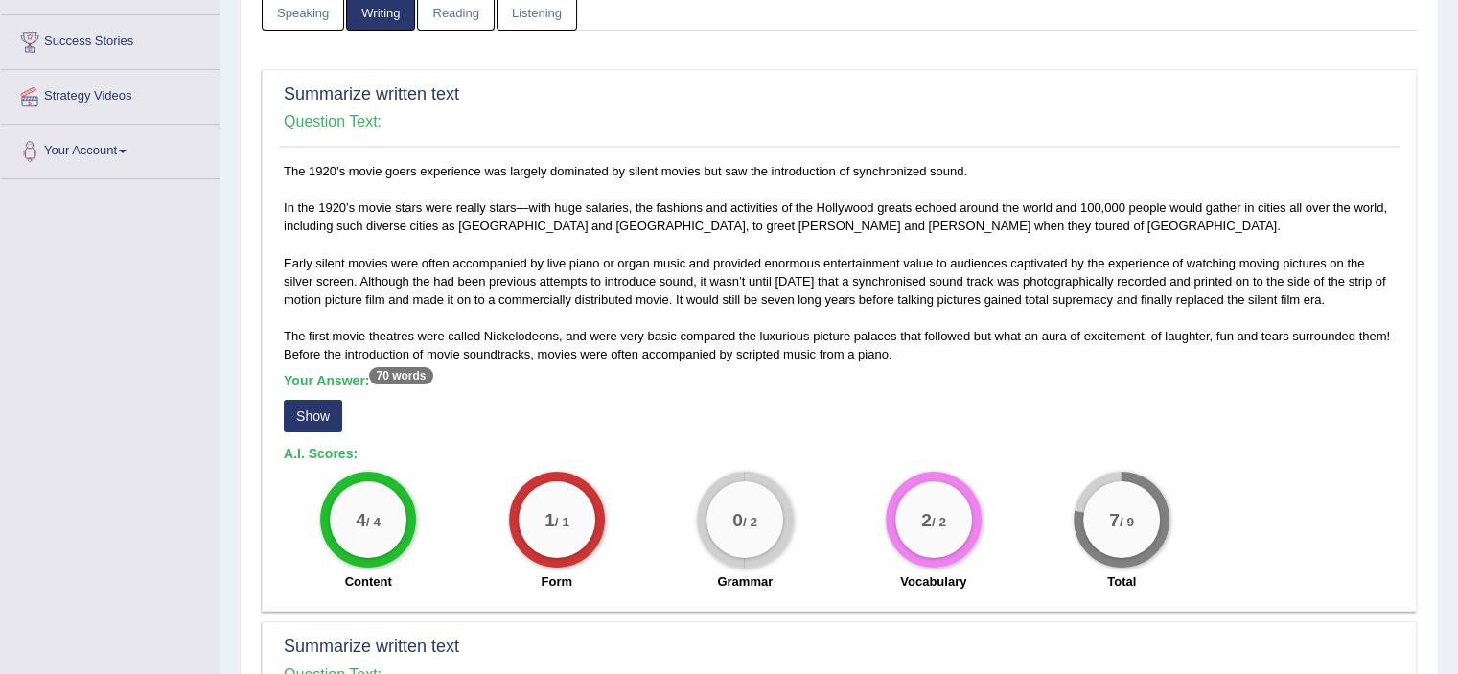
scroll to position [290, 0]
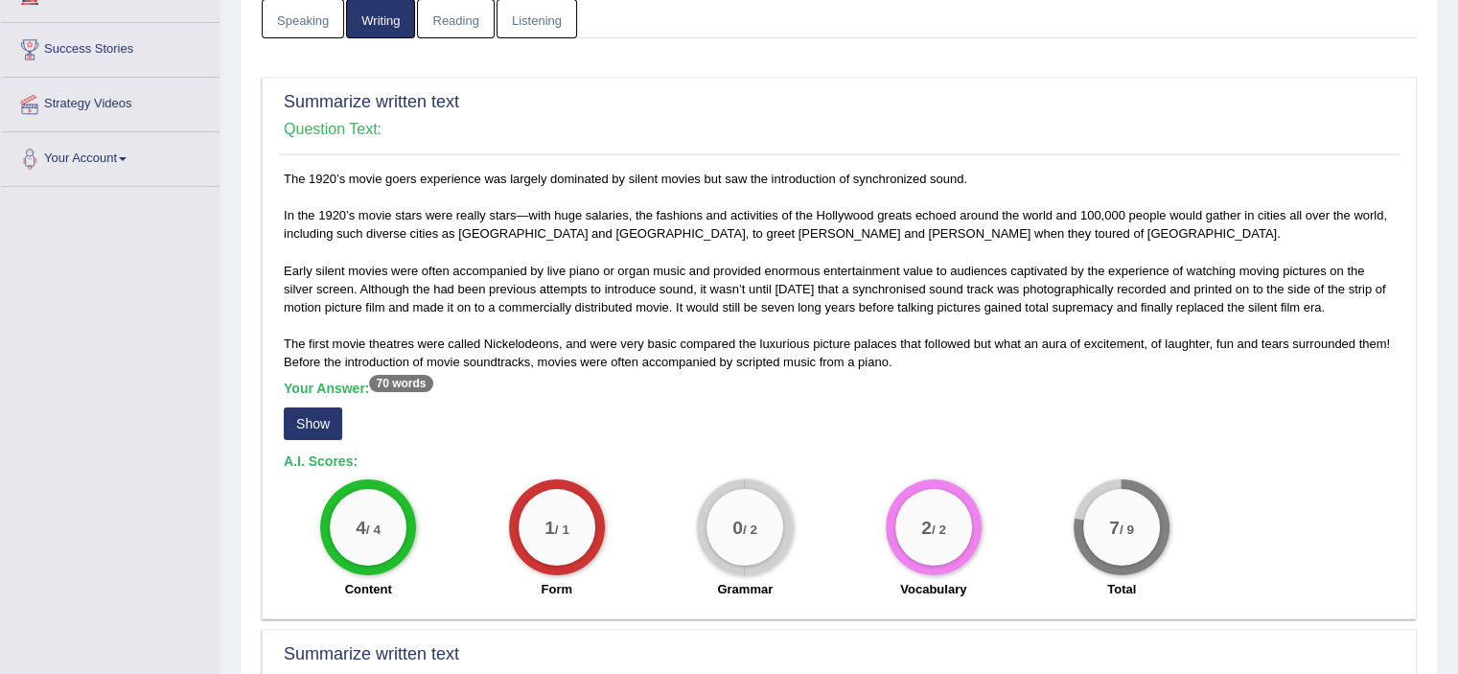
click at [325, 421] on button "Show" at bounding box center [313, 423] width 58 height 33
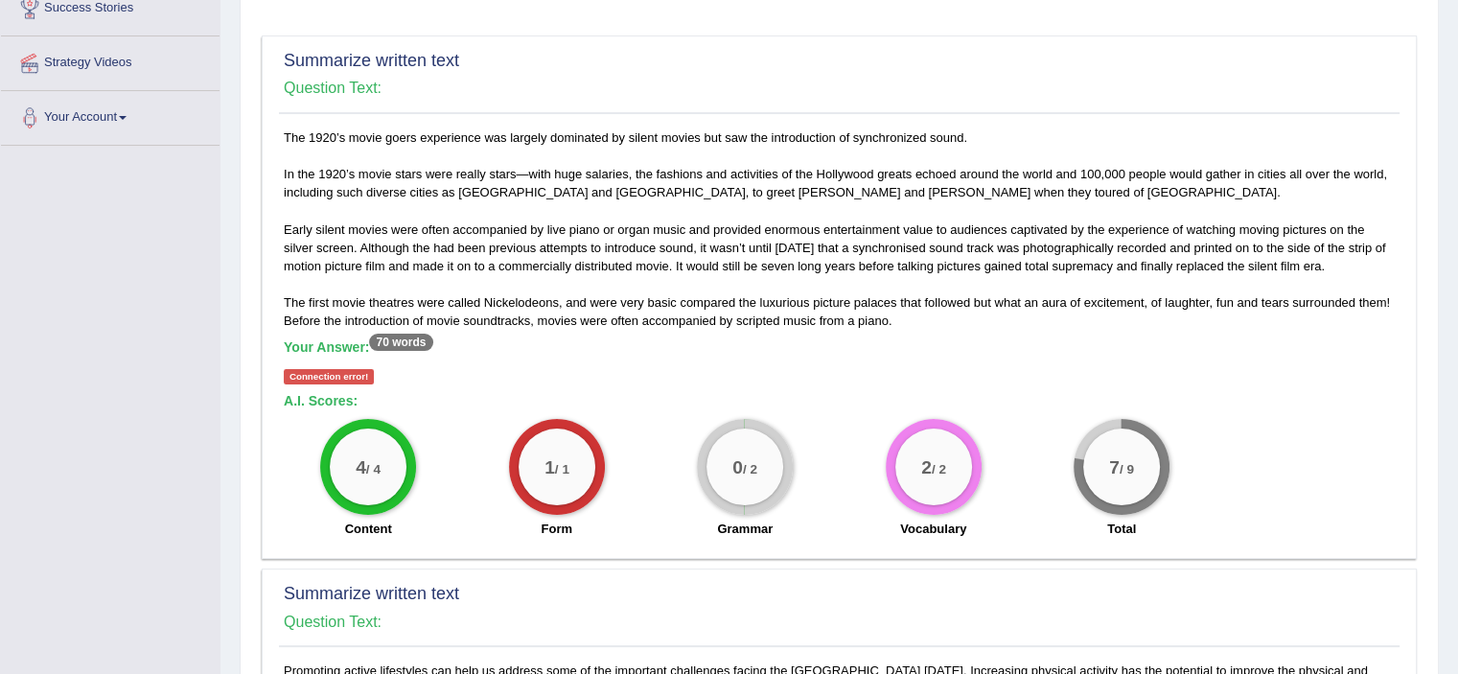
scroll to position [339, 0]
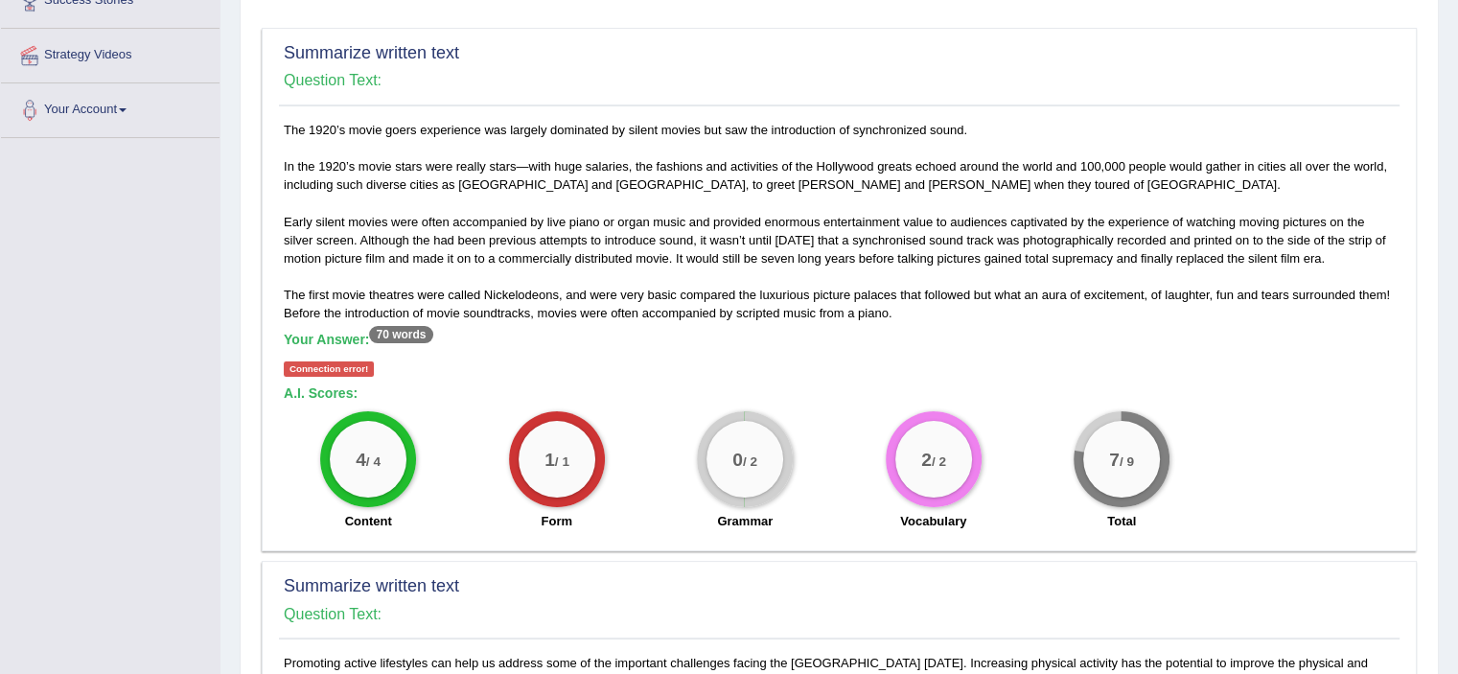
click at [394, 333] on sup "70 words" at bounding box center [400, 334] width 63 height 17
click at [322, 385] on b "A.I. Scores:" at bounding box center [321, 392] width 74 height 15
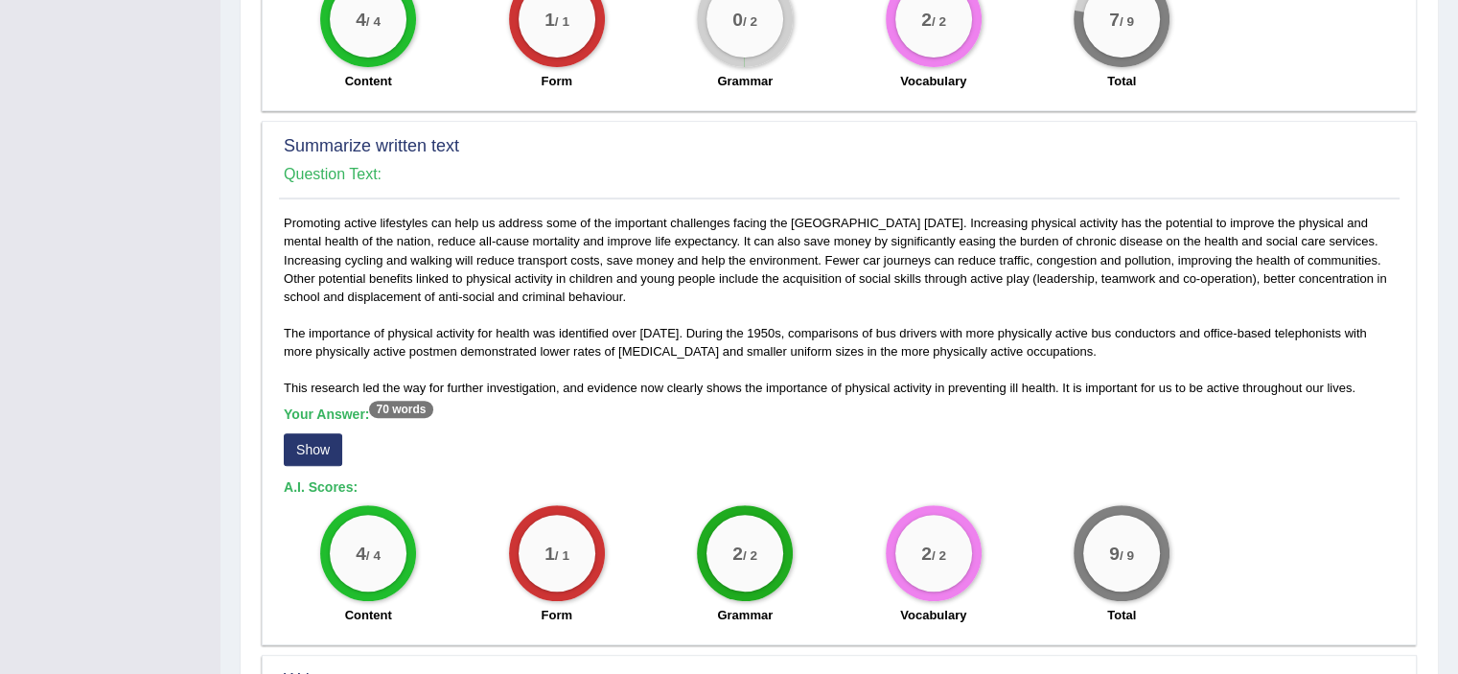
scroll to position [782, 0]
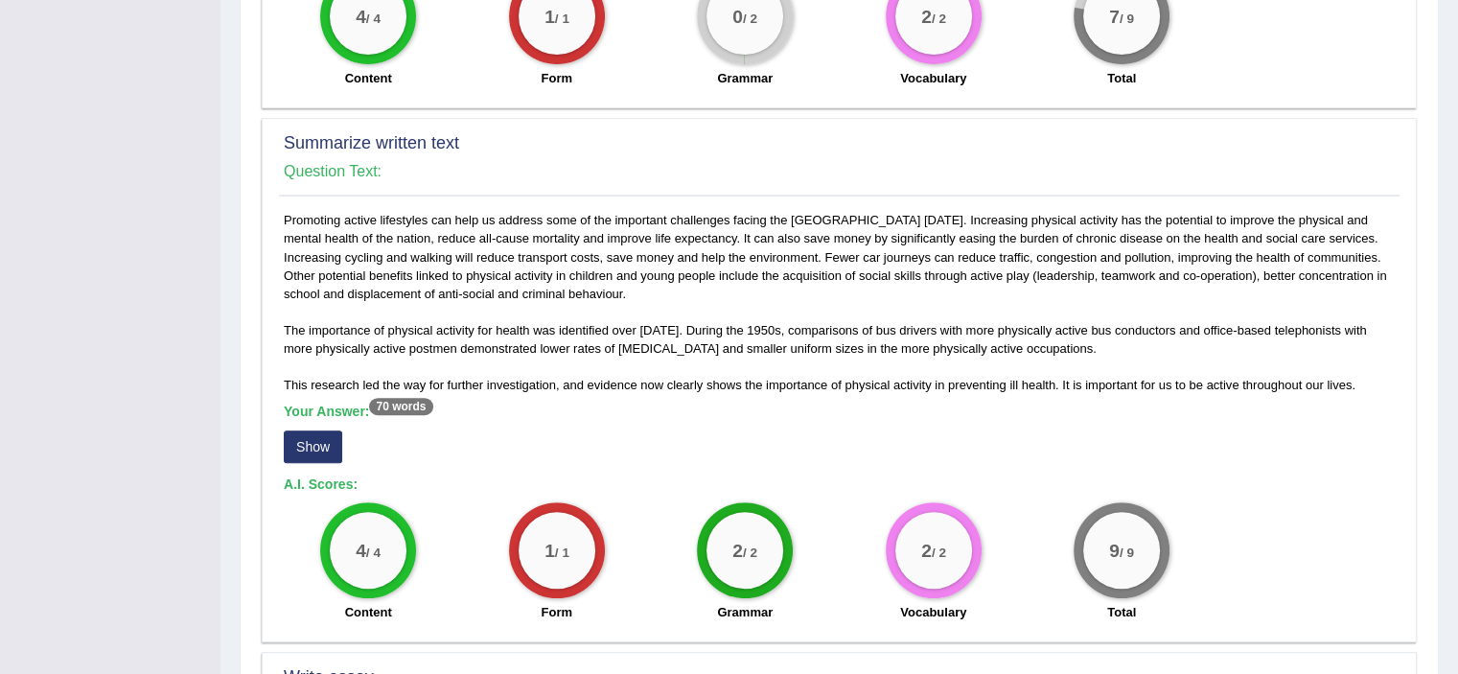
click at [323, 447] on button "Show" at bounding box center [313, 446] width 58 height 33
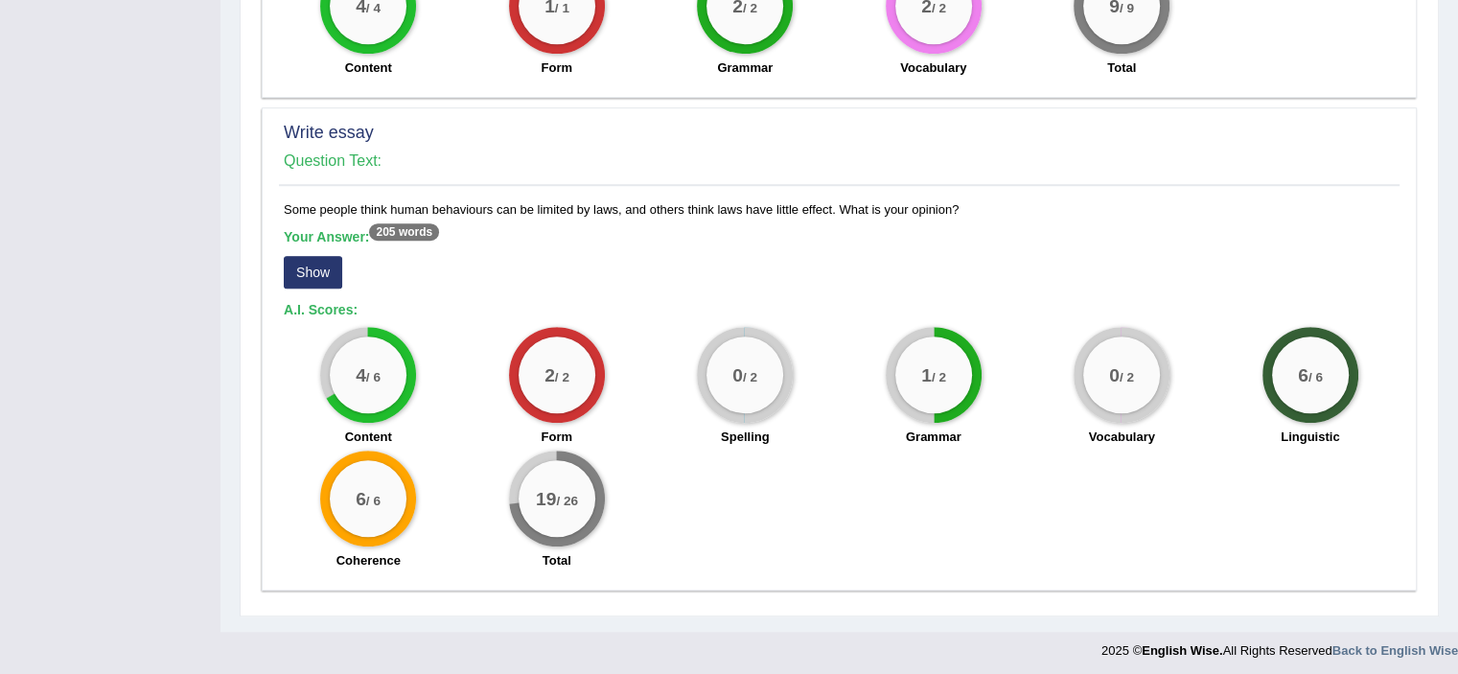
scroll to position [1311, 0]
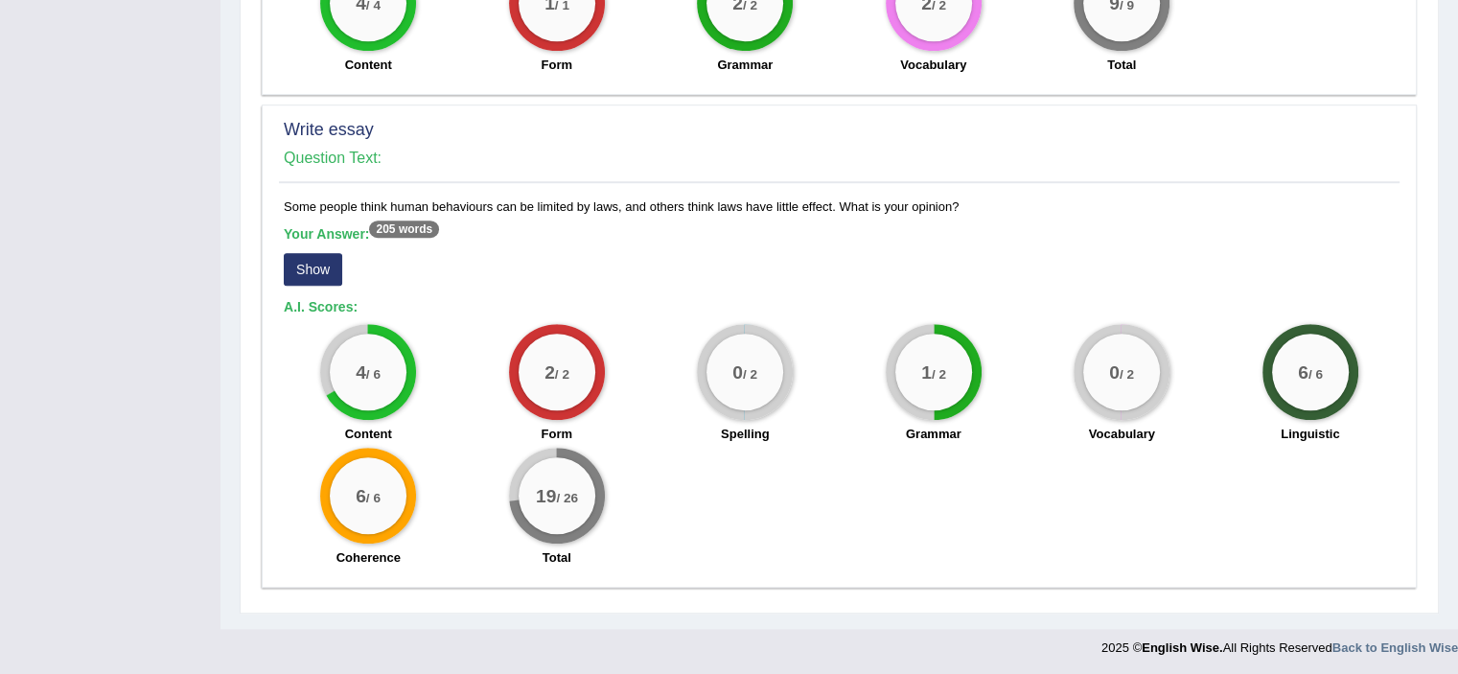
click at [315, 271] on button "Show" at bounding box center [313, 269] width 58 height 33
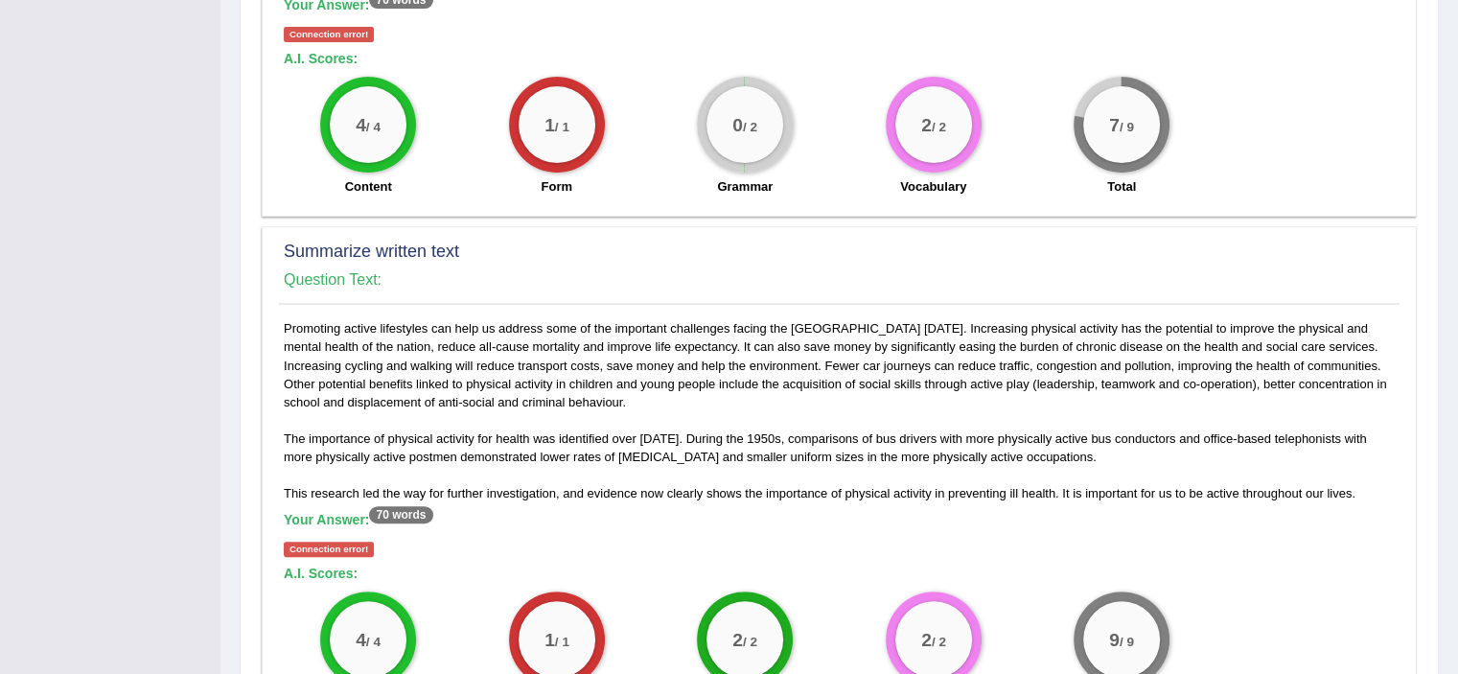
scroll to position [84, 0]
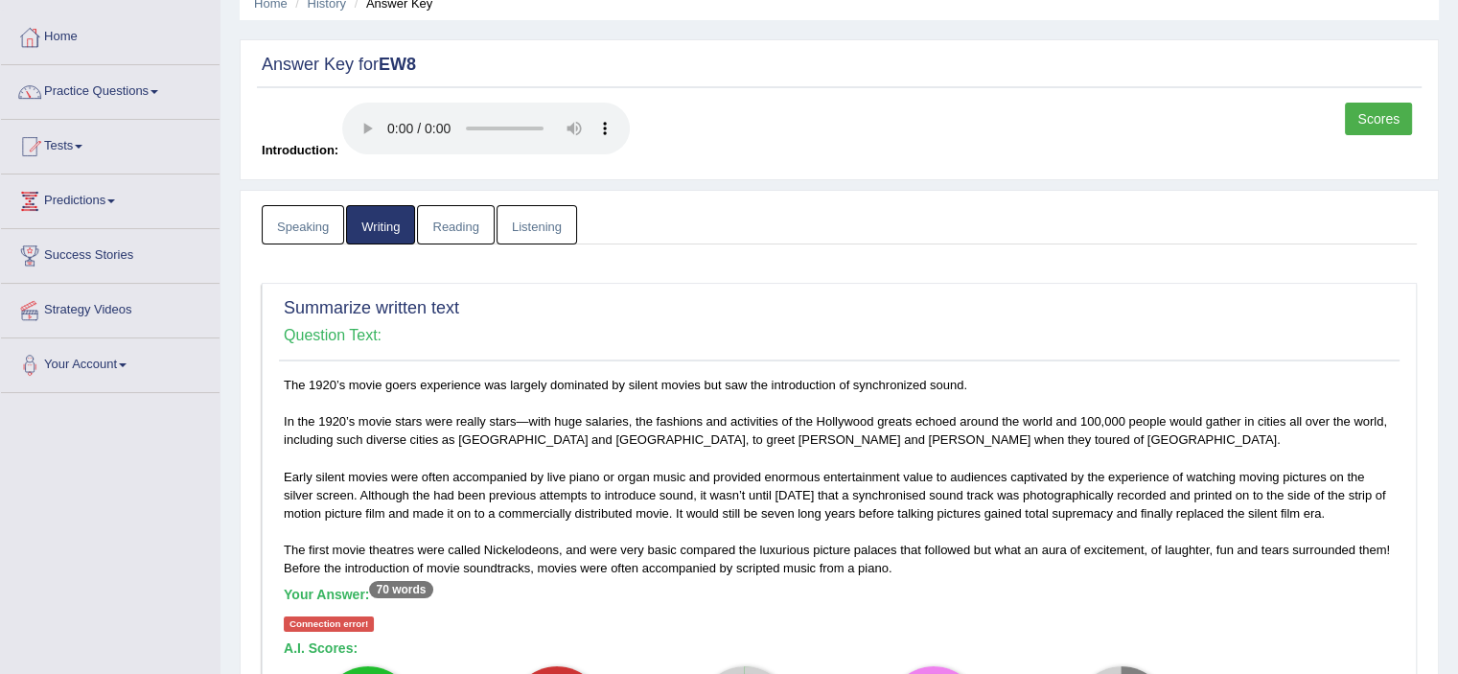
click at [479, 226] on link "Reading" at bounding box center [455, 224] width 77 height 39
